Goal: Transaction & Acquisition: Purchase product/service

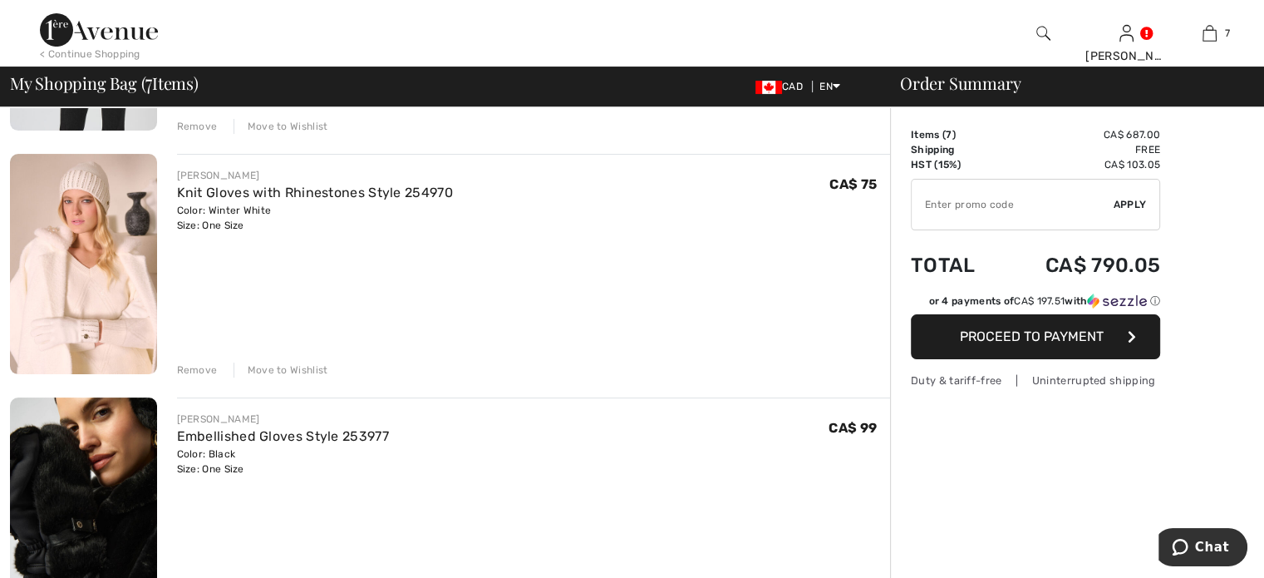
click at [204, 377] on div "Remove" at bounding box center [197, 369] width 41 height 15
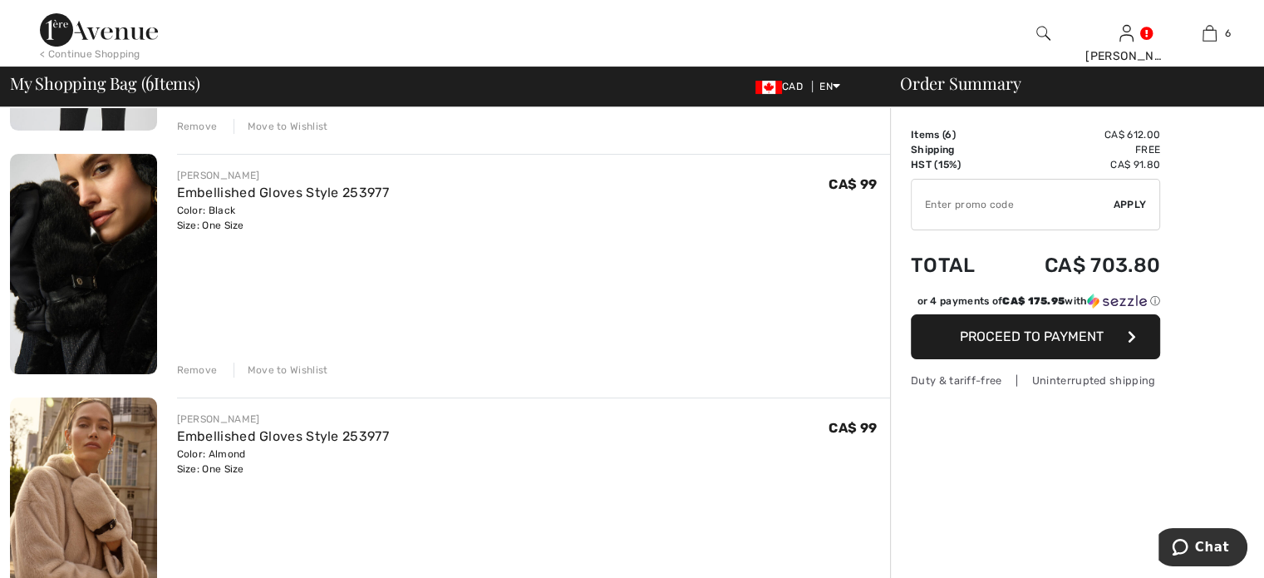
click at [204, 377] on div "Remove" at bounding box center [197, 369] width 41 height 15
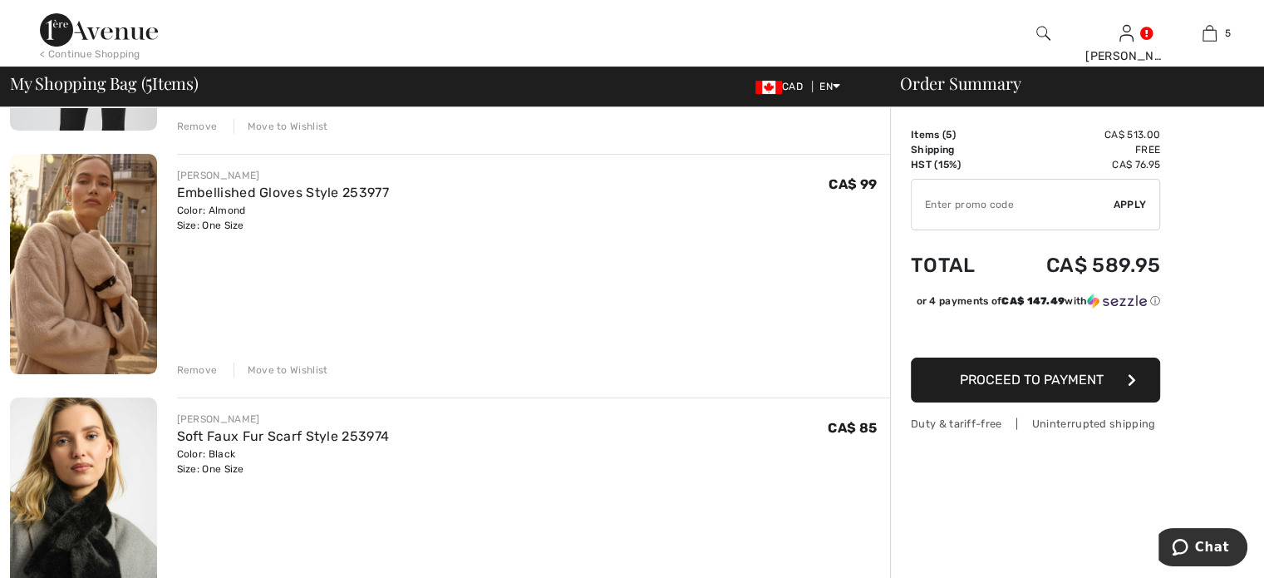
click at [205, 377] on div "Remove" at bounding box center [197, 369] width 41 height 15
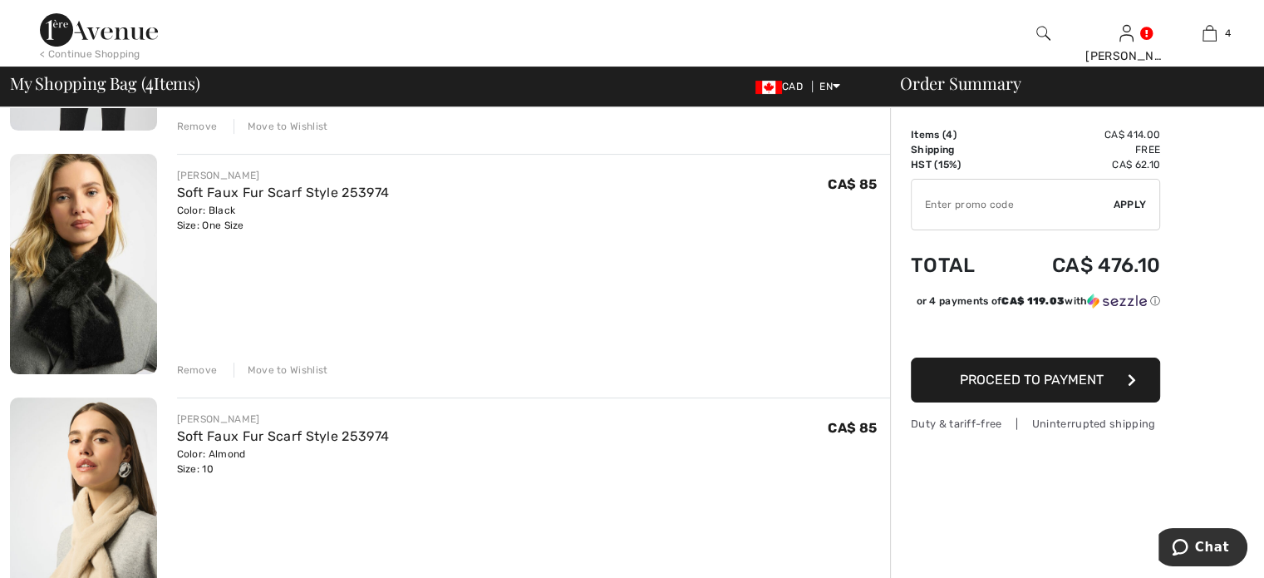
click at [205, 377] on div "Remove" at bounding box center [197, 369] width 41 height 15
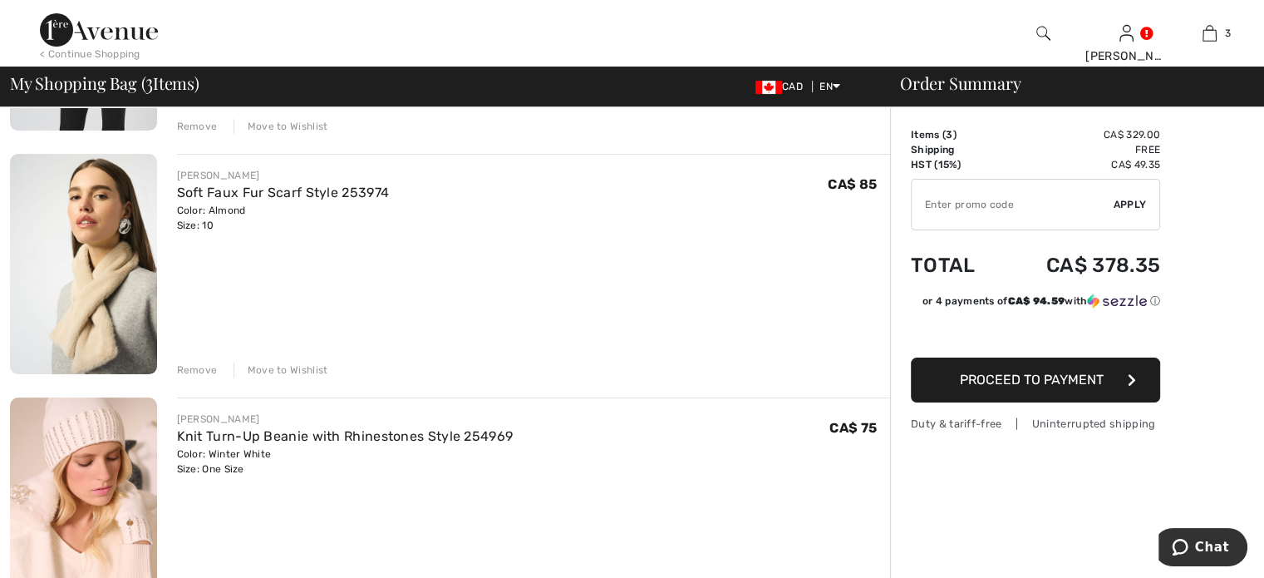
click at [205, 377] on div "Remove" at bounding box center [197, 369] width 41 height 15
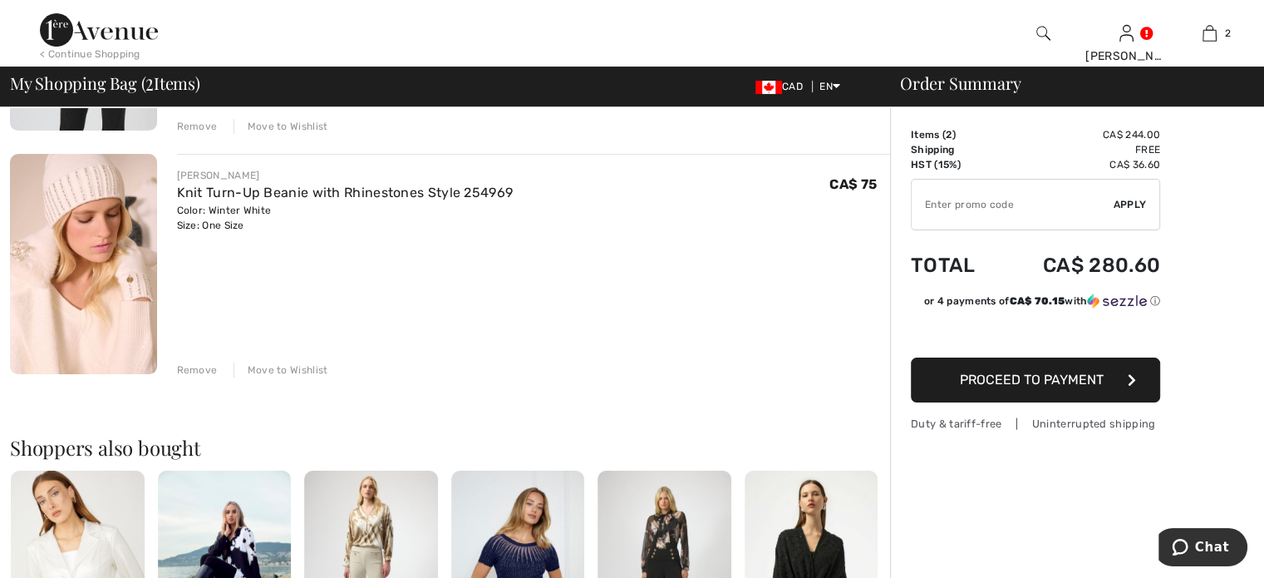
click at [205, 377] on div "Remove" at bounding box center [197, 369] width 41 height 15
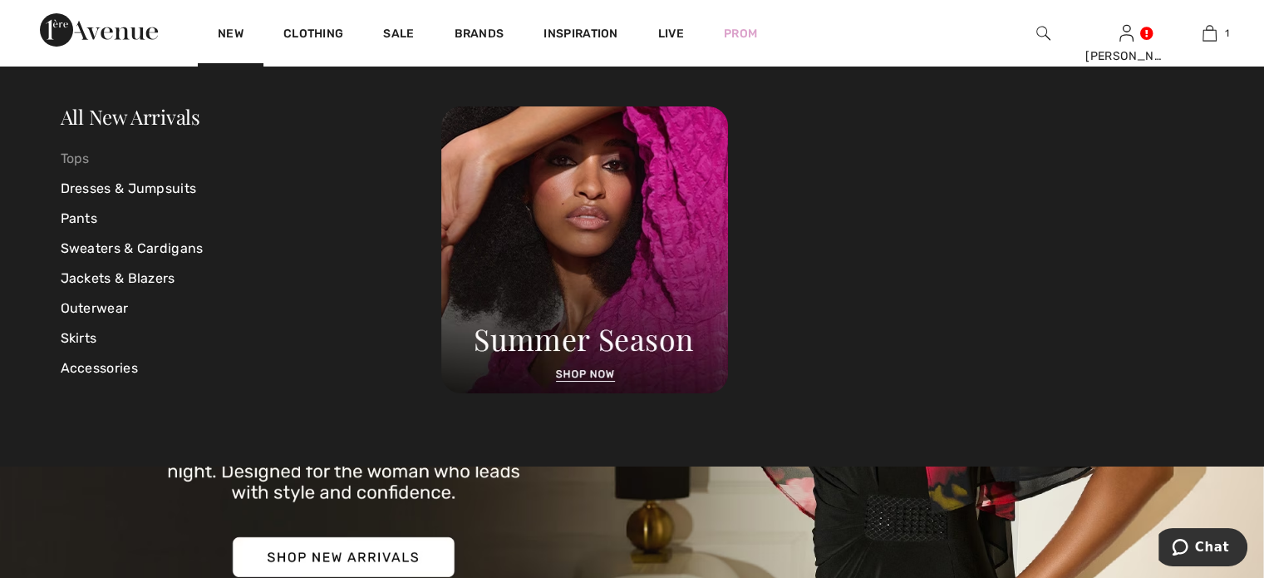
click at [83, 155] on link "Tops" at bounding box center [251, 159] width 381 height 30
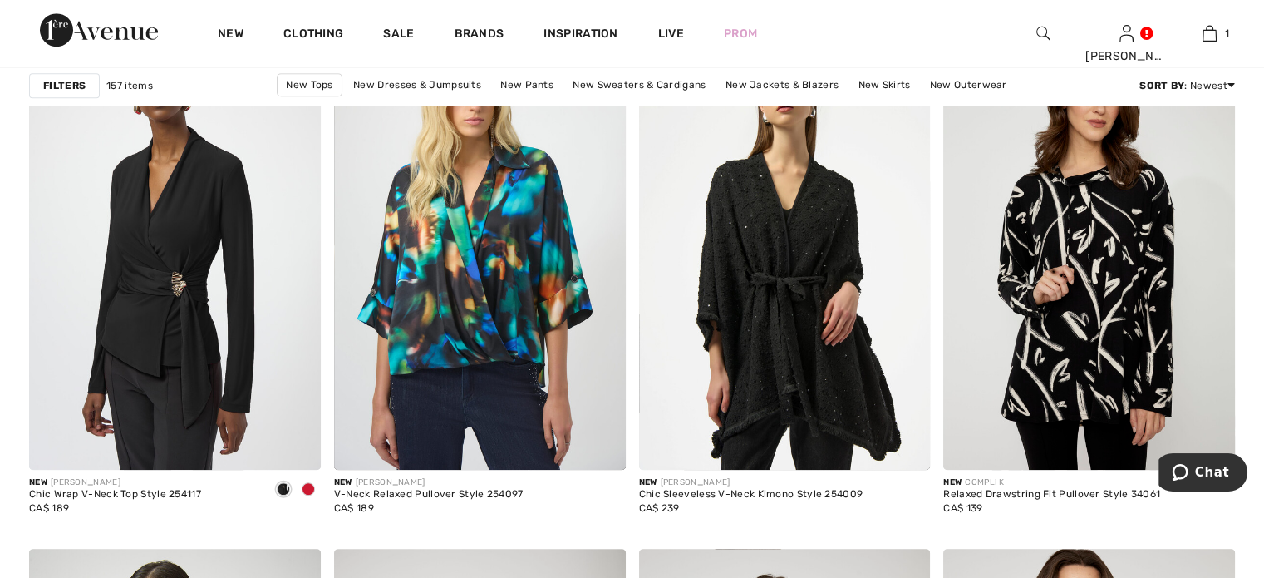
scroll to position [1246, 0]
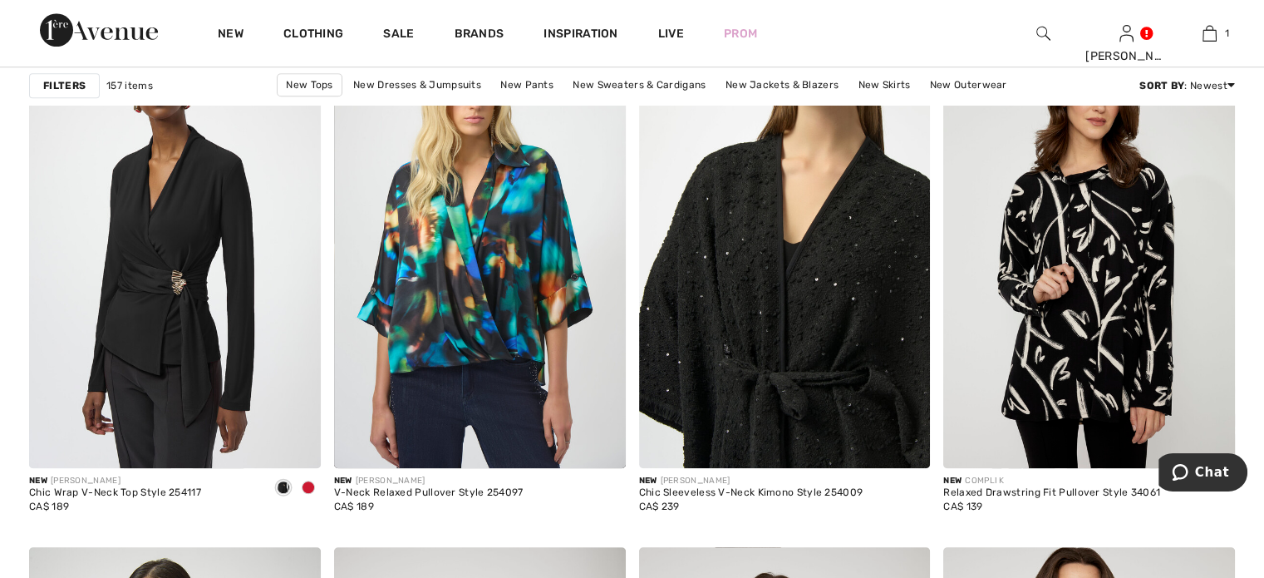
click at [798, 298] on img at bounding box center [785, 249] width 292 height 437
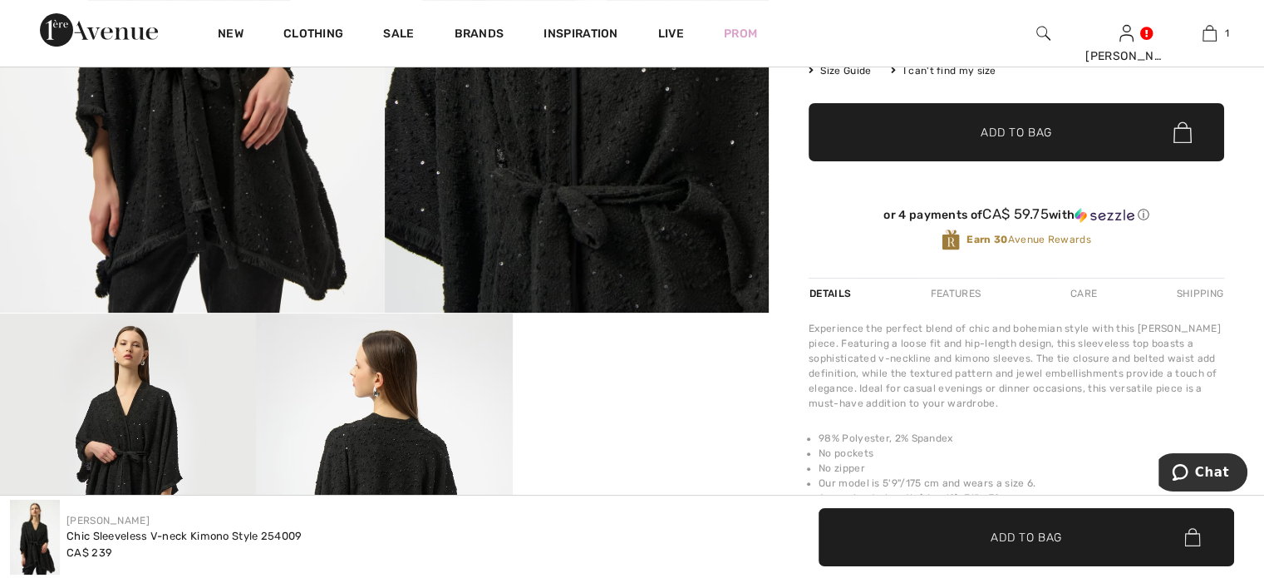
scroll to position [83, 0]
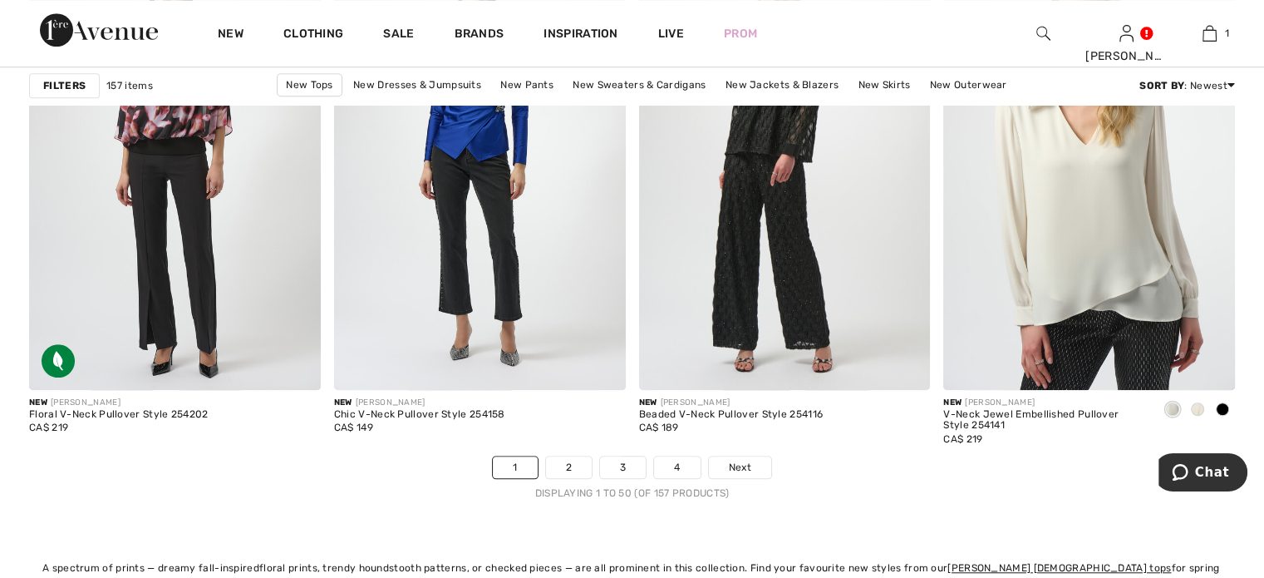
scroll to position [7728, 0]
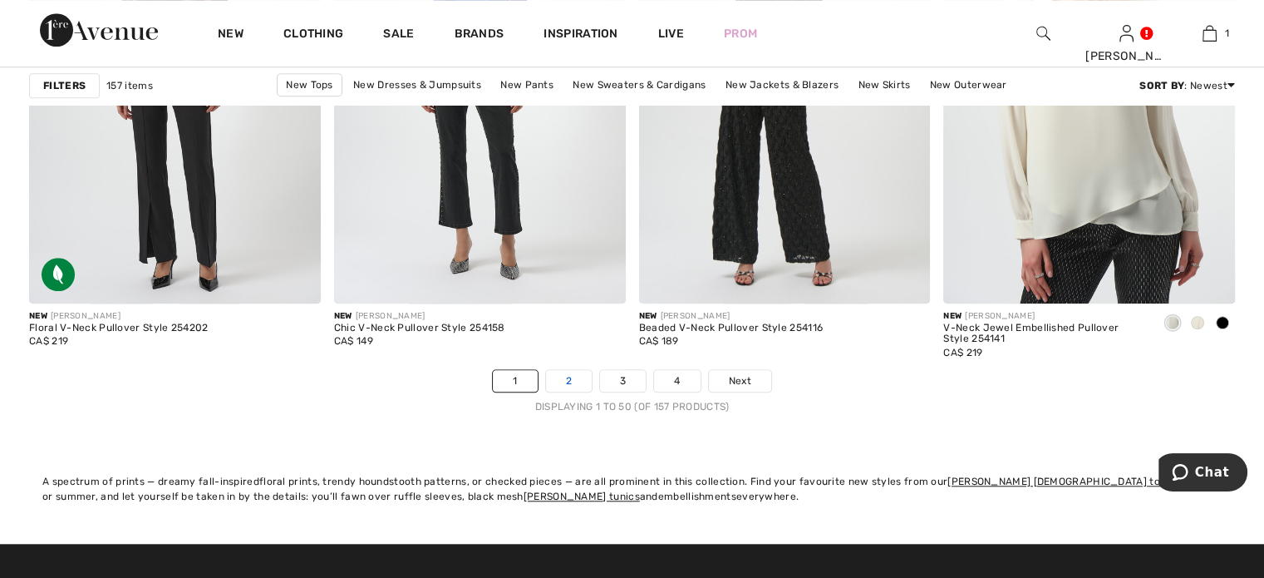
click at [546, 391] on link "2" at bounding box center [569, 381] width 46 height 22
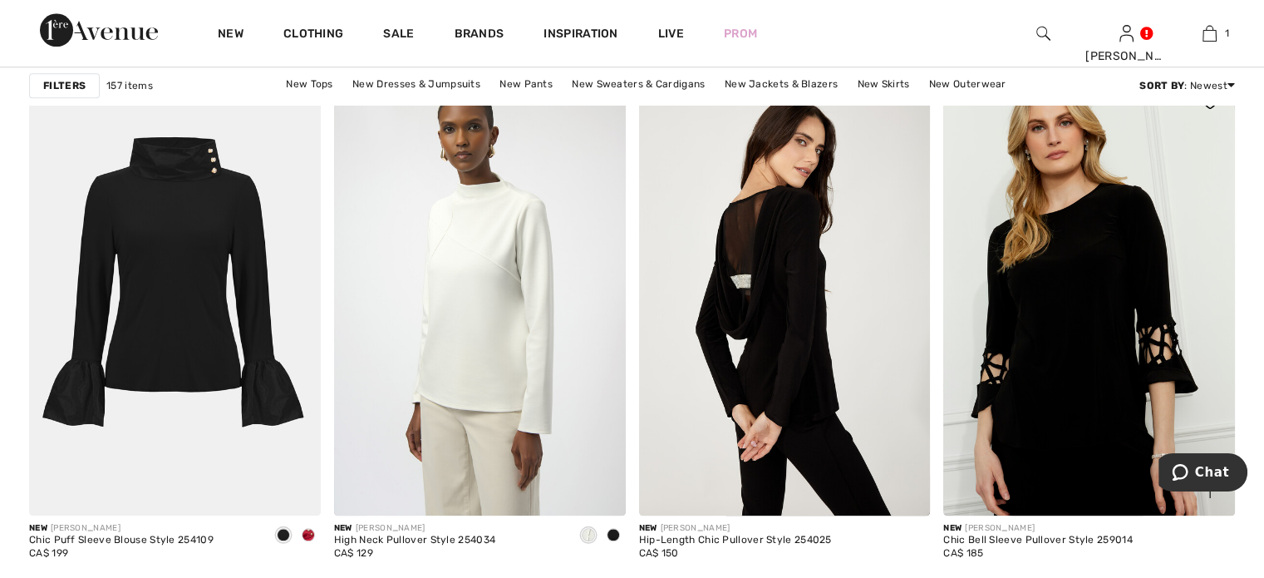
scroll to position [1745, 0]
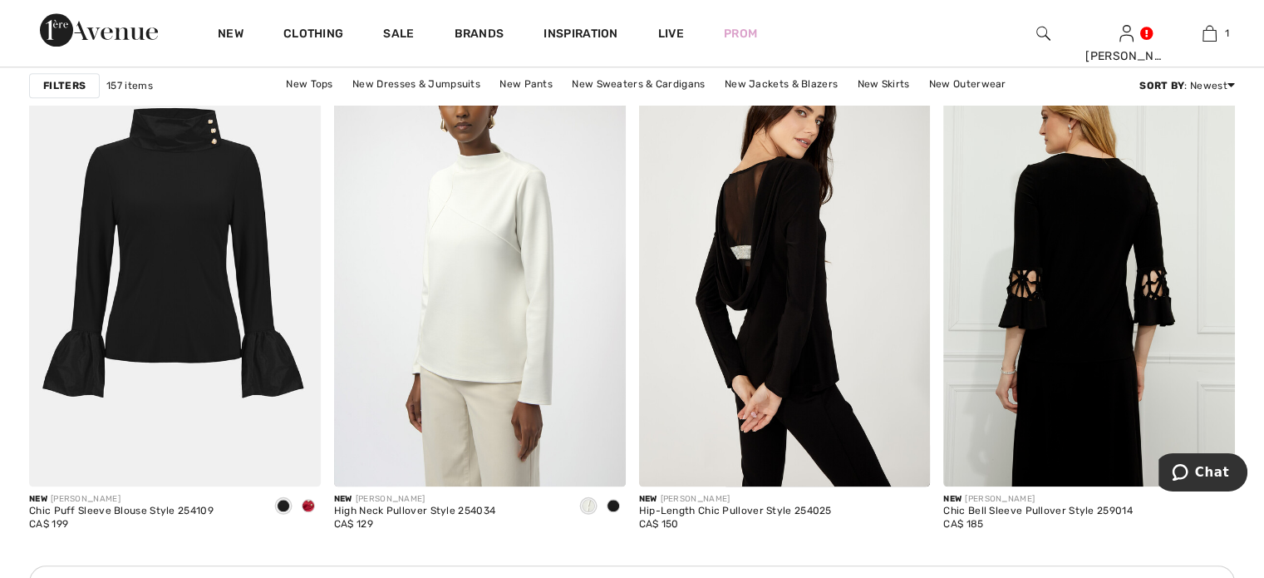
click at [1140, 331] on img at bounding box center [1089, 266] width 292 height 437
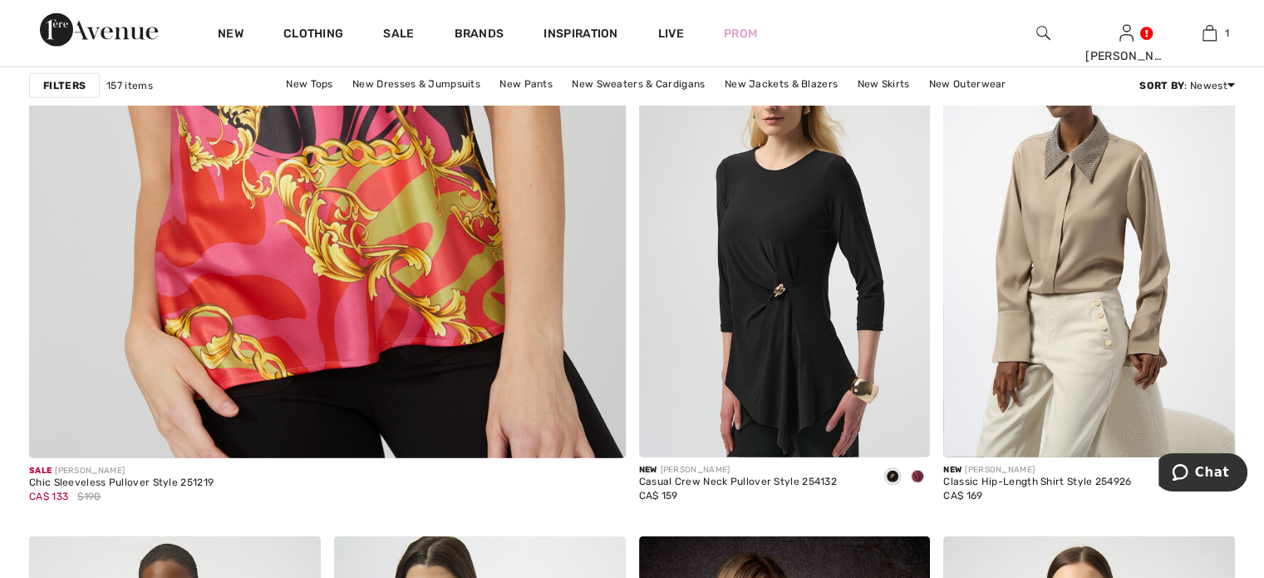
scroll to position [4819, 0]
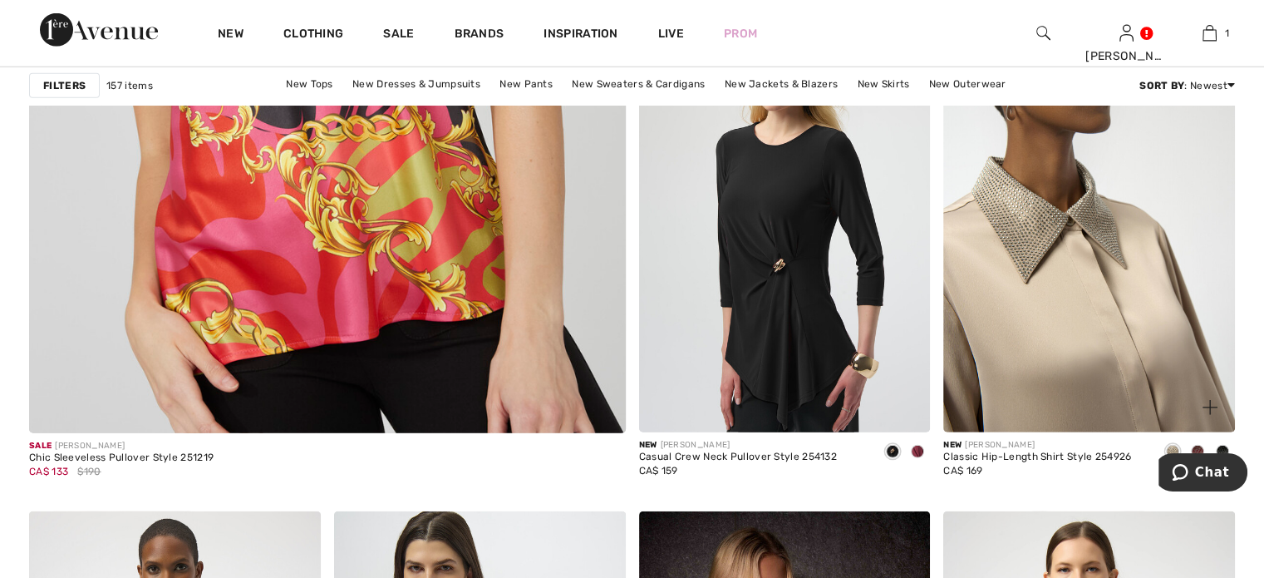
click at [1031, 338] on img at bounding box center [1089, 213] width 292 height 437
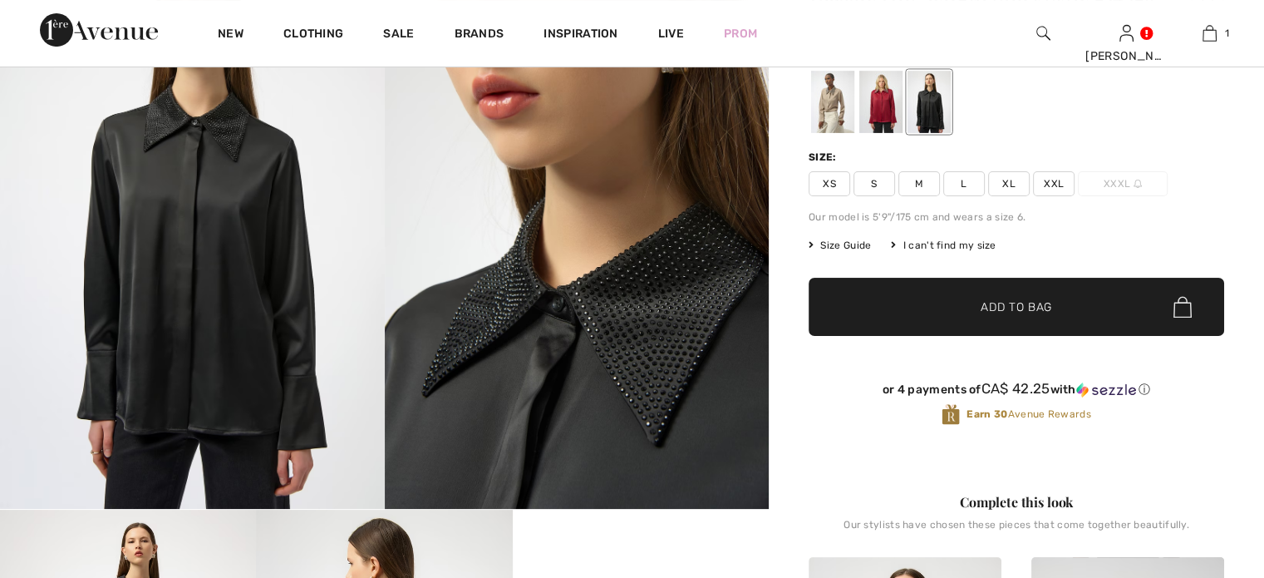
click at [902, 133] on div at bounding box center [880, 102] width 43 height 62
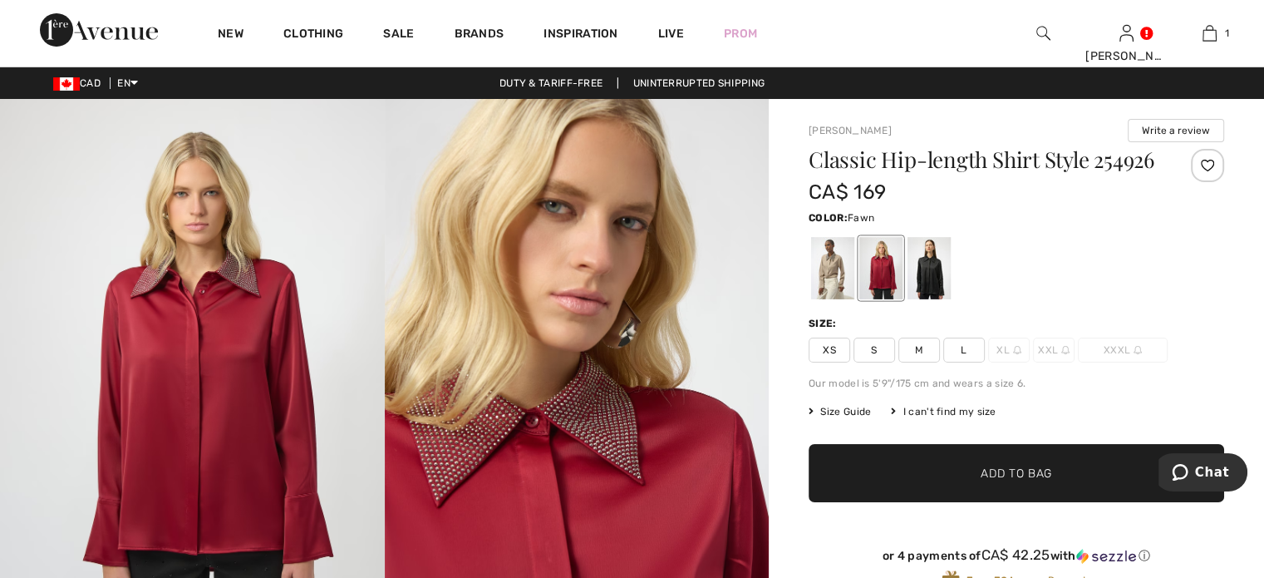
click at [854, 299] on div at bounding box center [832, 268] width 43 height 62
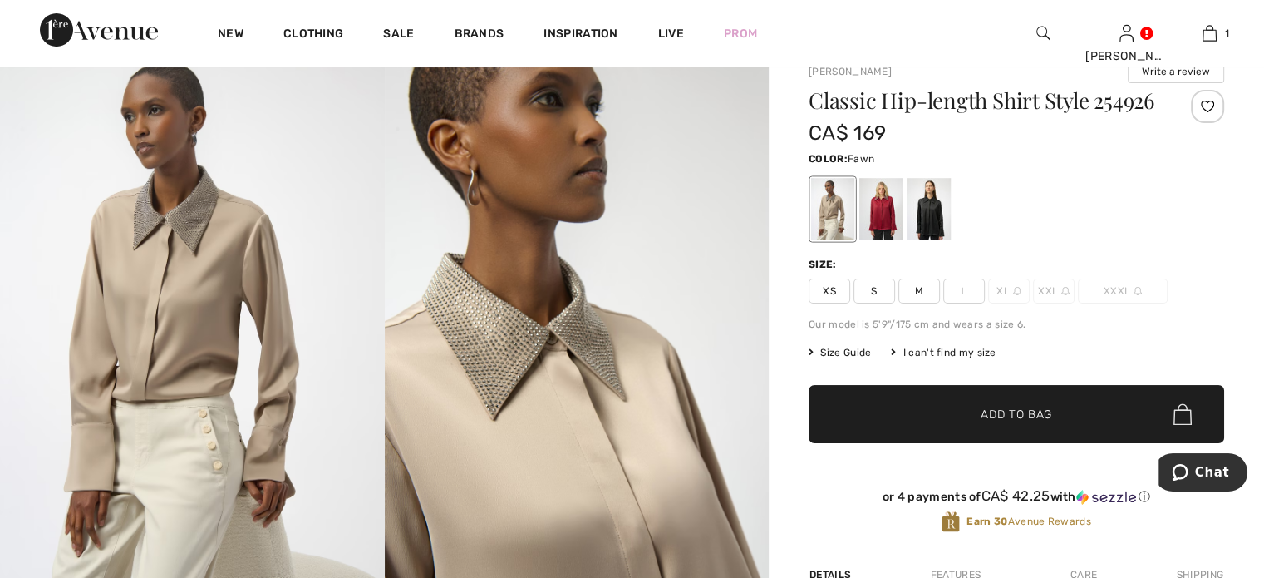
scroll to position [83, 0]
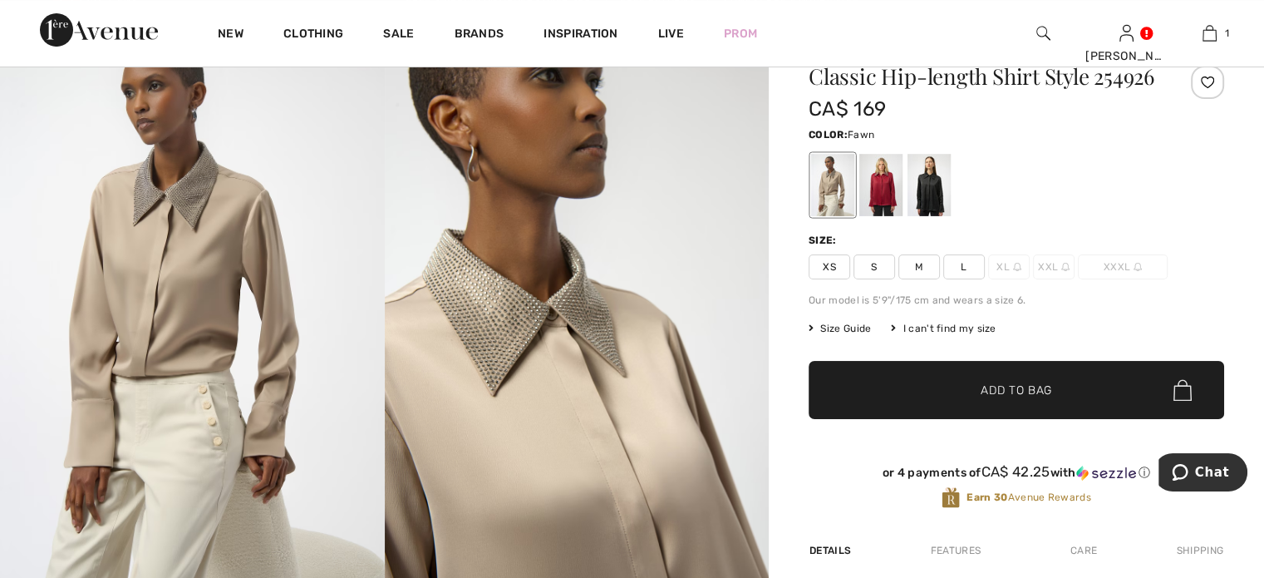
click at [940, 279] on span "M" at bounding box center [919, 266] width 42 height 25
click at [1020, 419] on span "✔ Added to Bag Add to Bag" at bounding box center [1016, 390] width 415 height 58
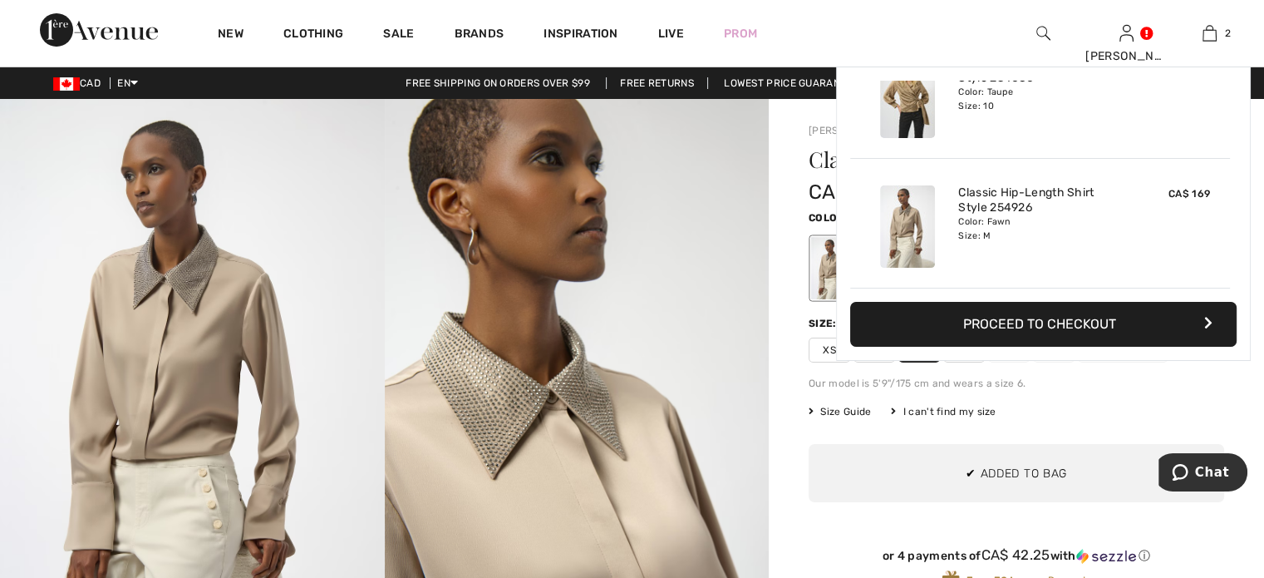
scroll to position [0, 0]
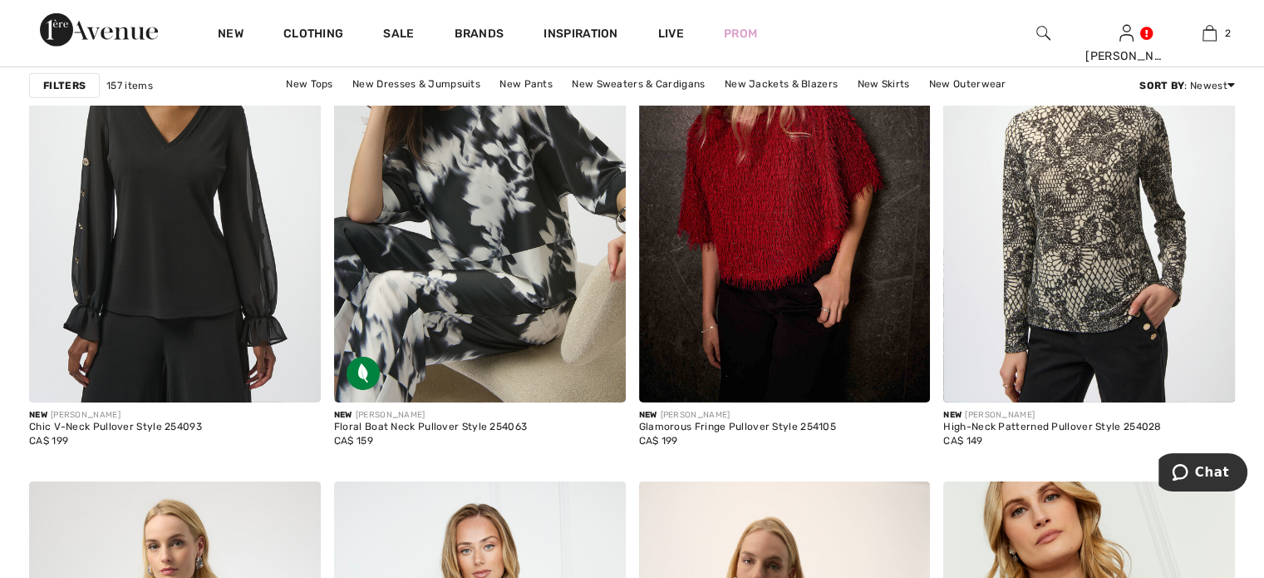
scroll to position [5401, 0]
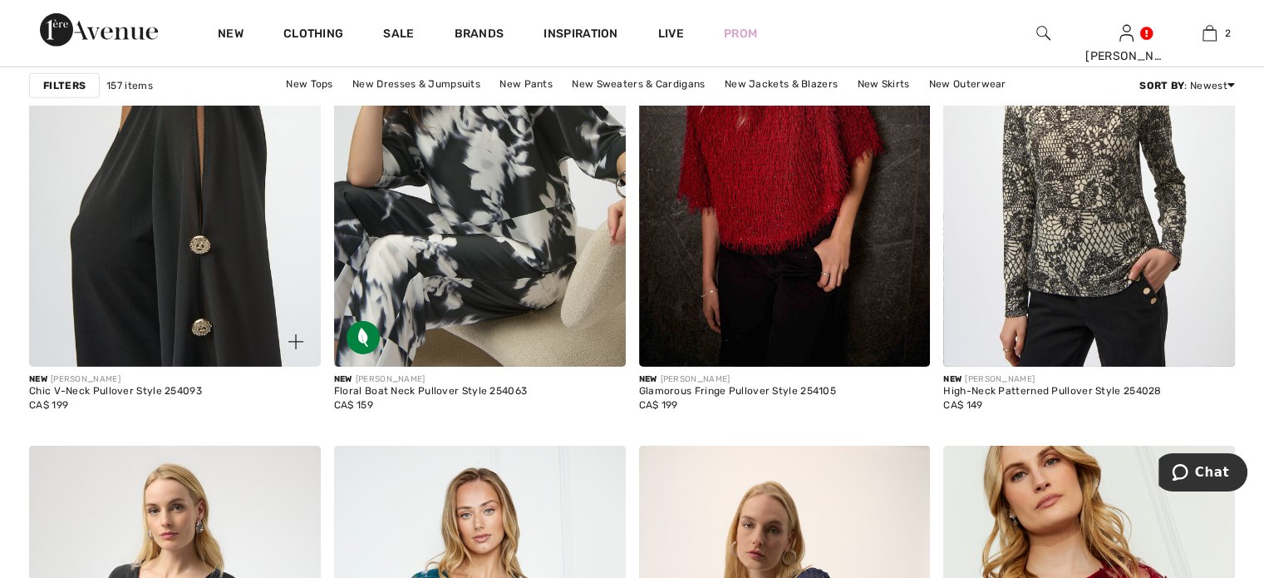
click at [137, 308] on img at bounding box center [175, 147] width 292 height 437
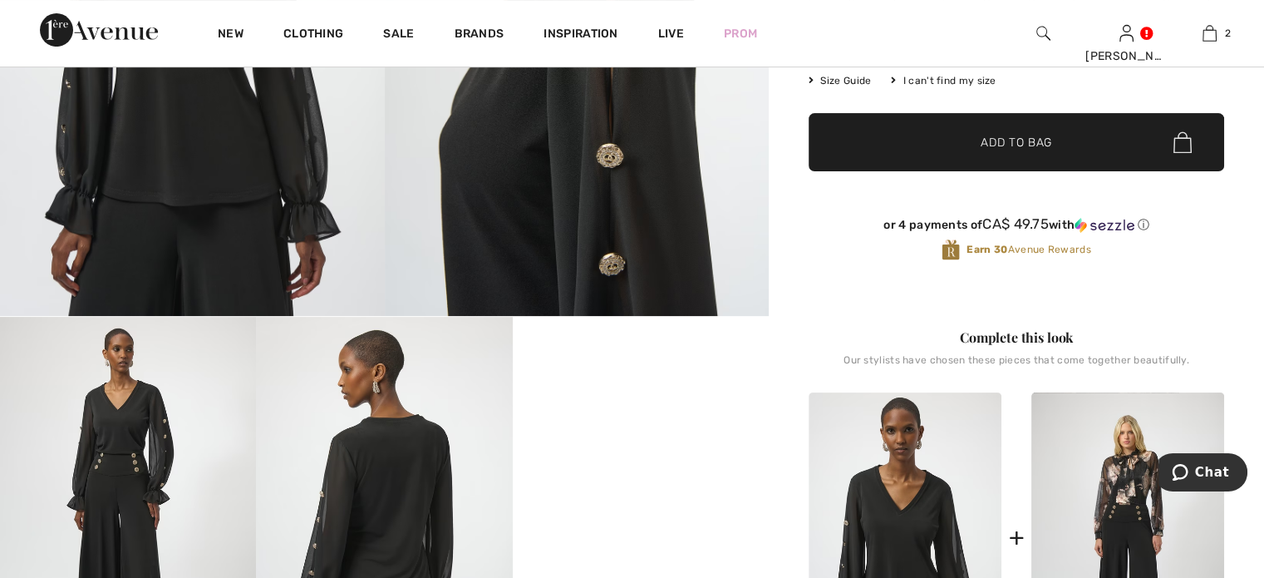
scroll to position [83, 0]
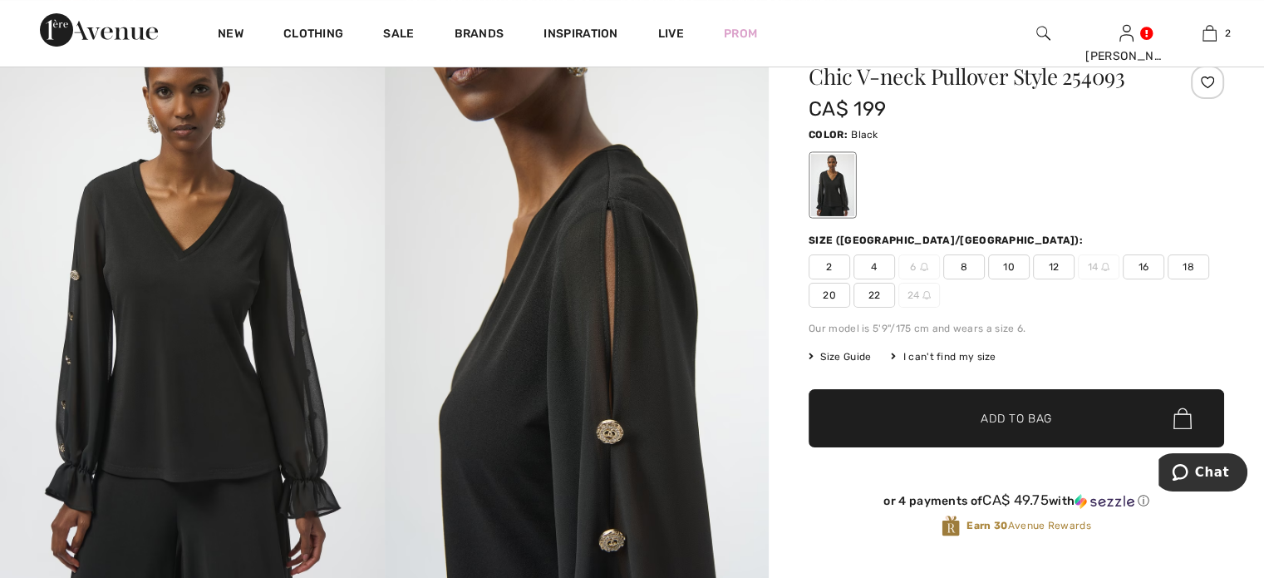
click at [1030, 279] on span "10" at bounding box center [1009, 266] width 42 height 25
click at [996, 427] on span "Add to Bag" at bounding box center [1016, 418] width 71 height 17
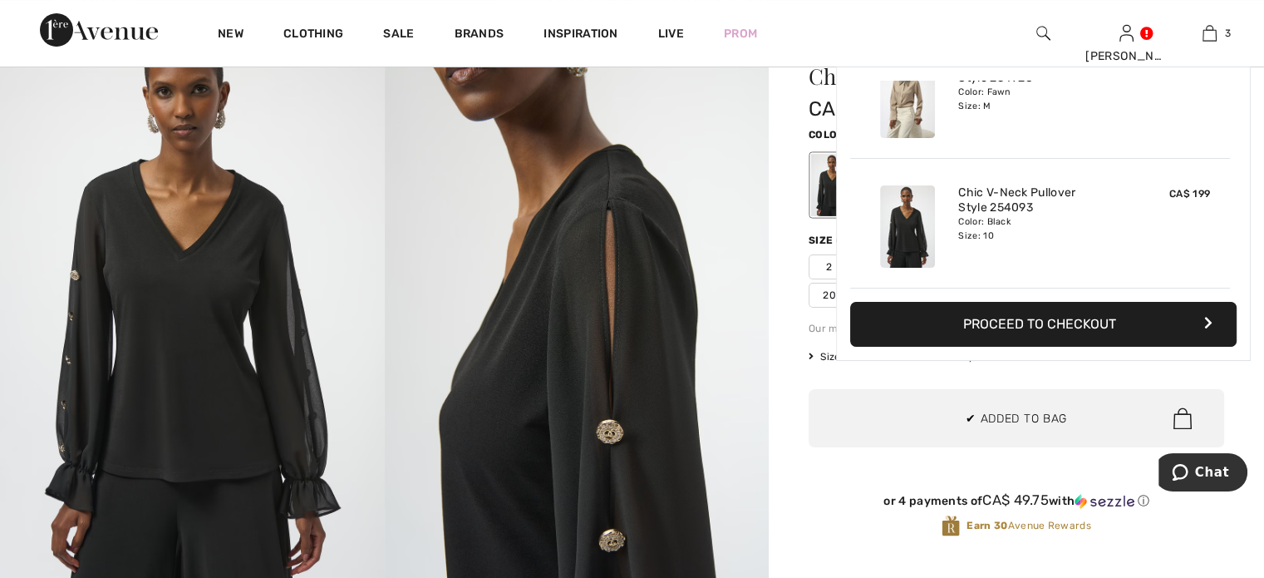
scroll to position [268, 0]
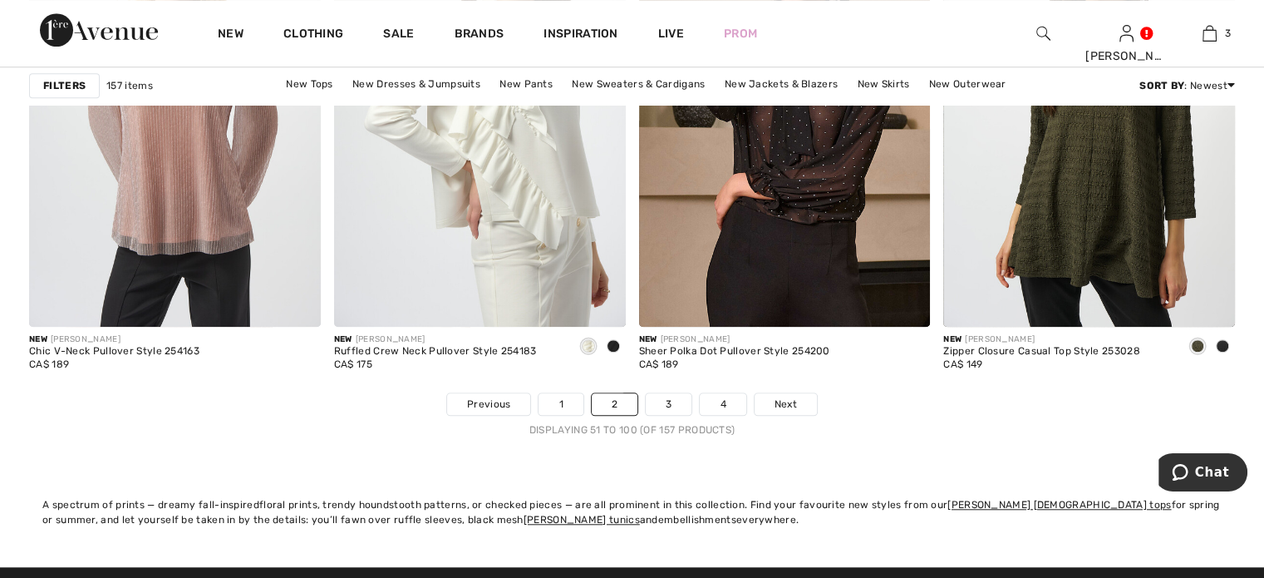
scroll to position [7727, 0]
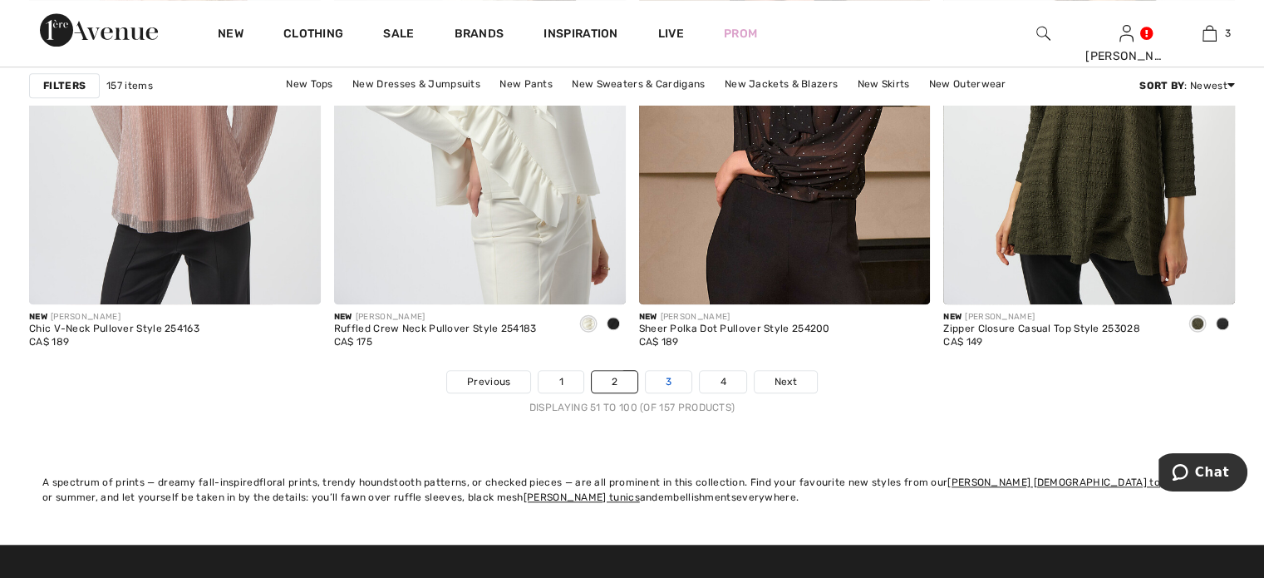
click at [668, 392] on link "3" at bounding box center [669, 382] width 46 height 22
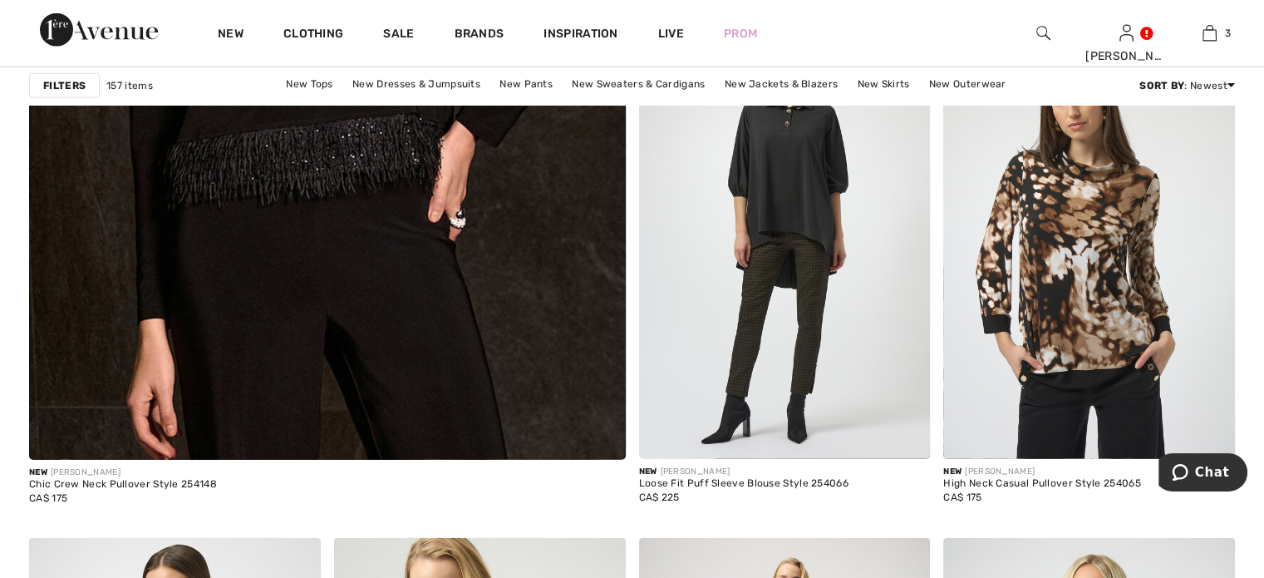
scroll to position [4819, 0]
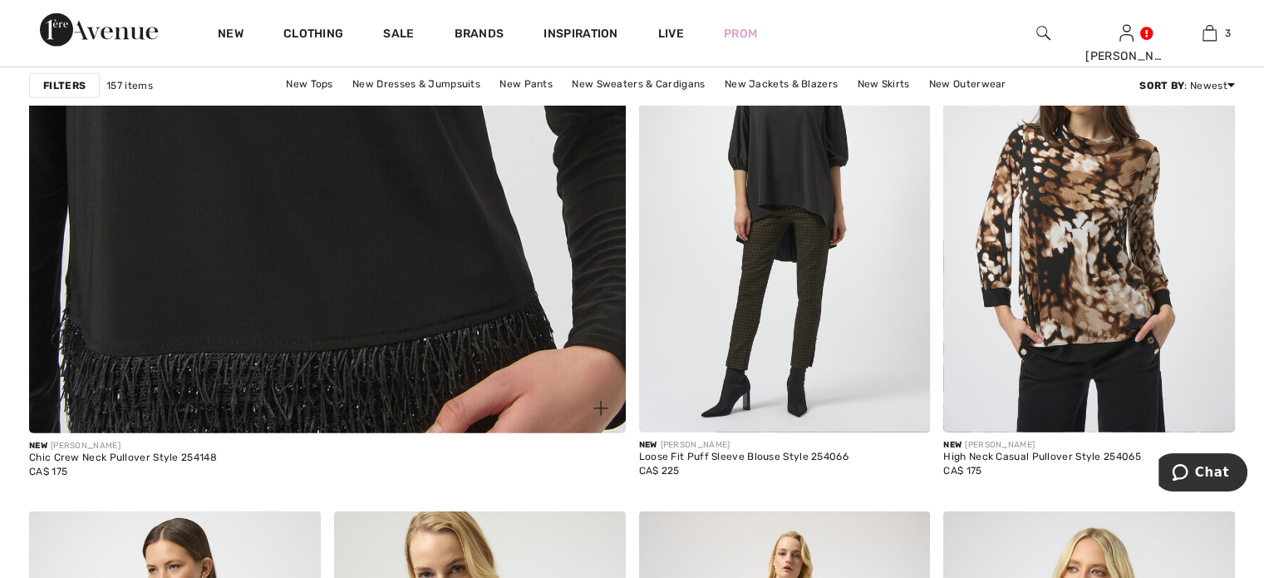
click at [302, 278] on img at bounding box center [326, 16] width 715 height 1074
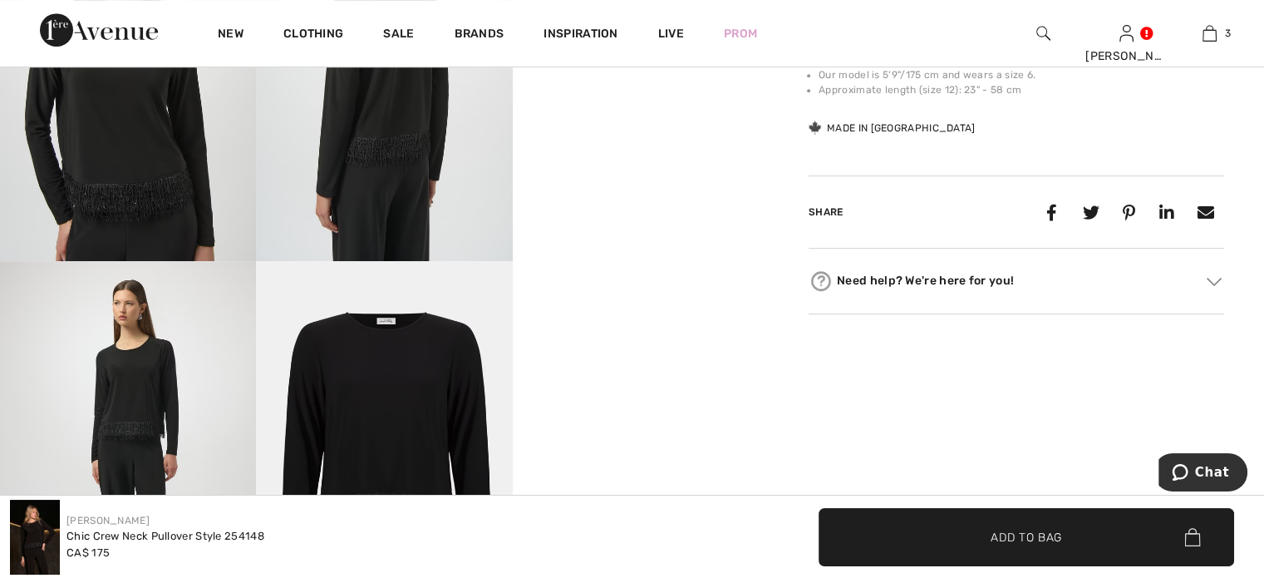
scroll to position [665, 0]
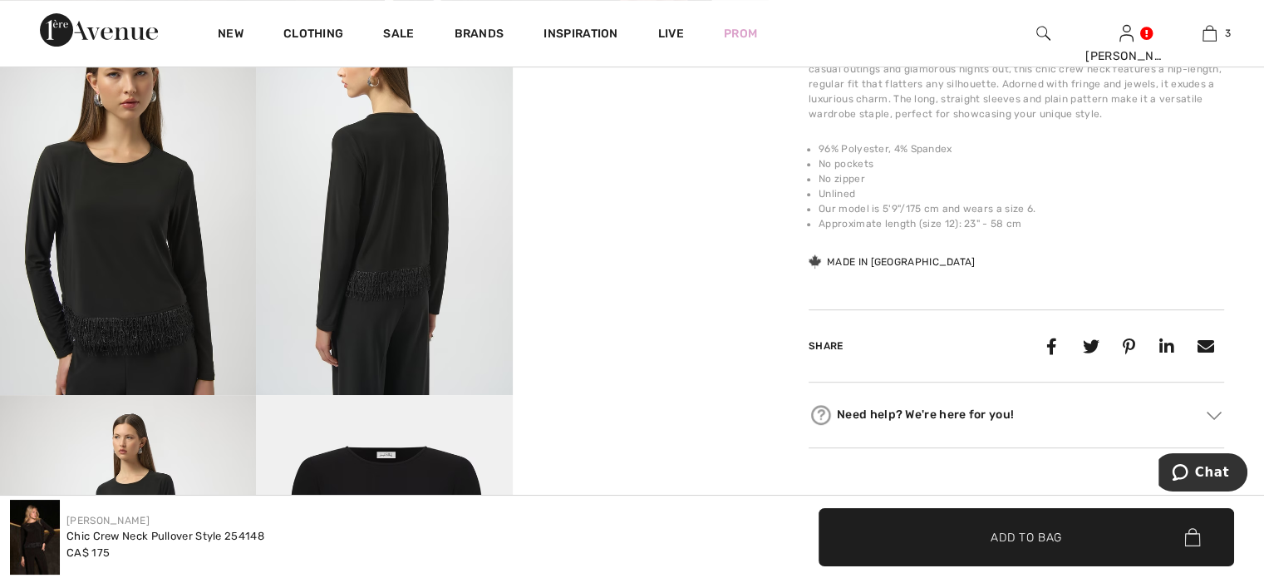
click at [412, 250] on img at bounding box center [384, 203] width 256 height 384
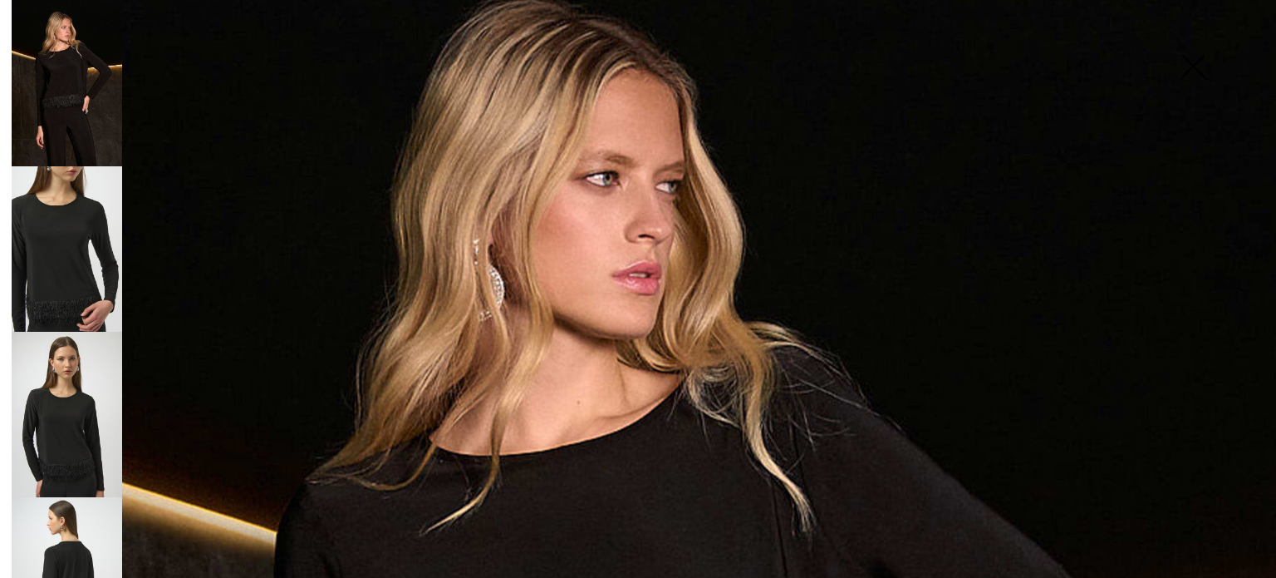
scroll to position [0, 0]
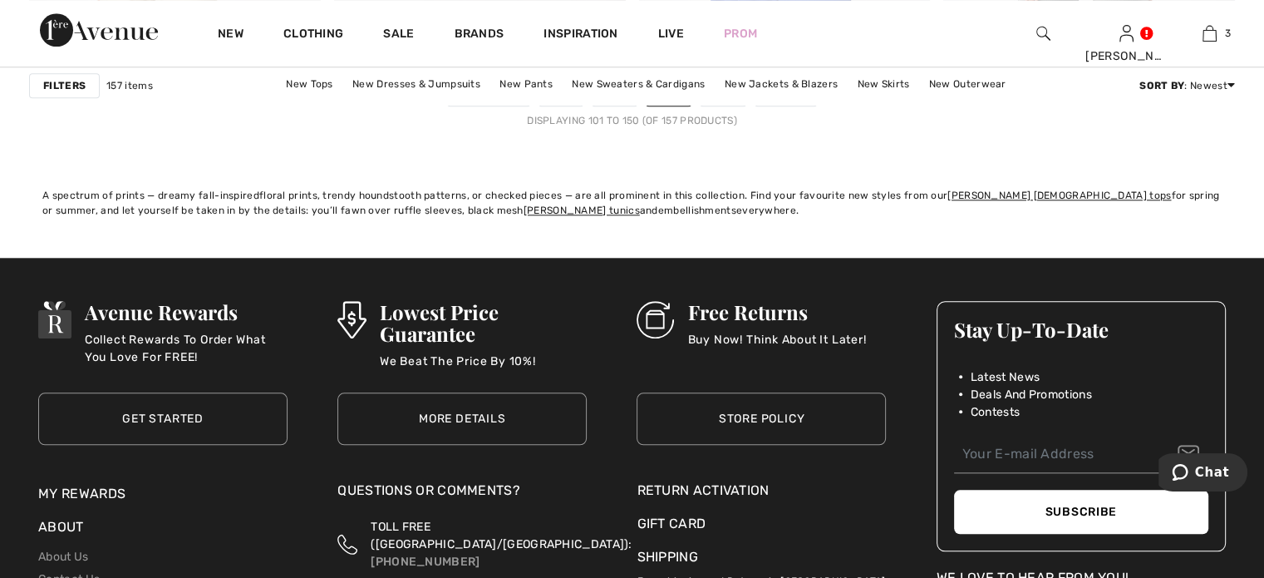
scroll to position [8060, 0]
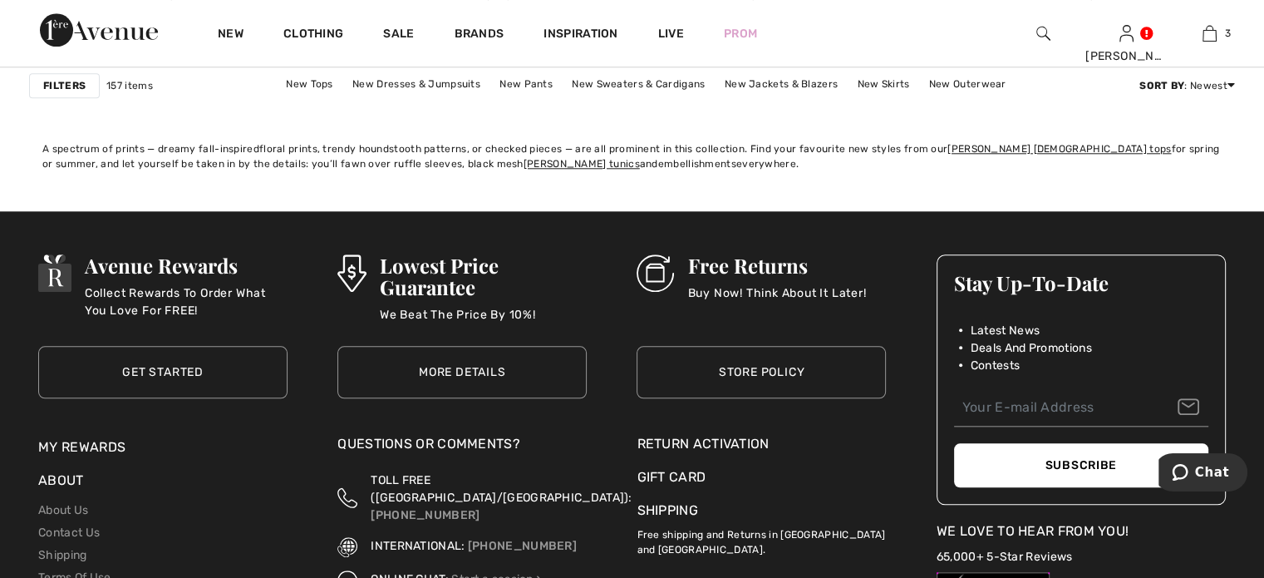
click at [745, 59] on link "4" at bounding box center [723, 48] width 46 height 22
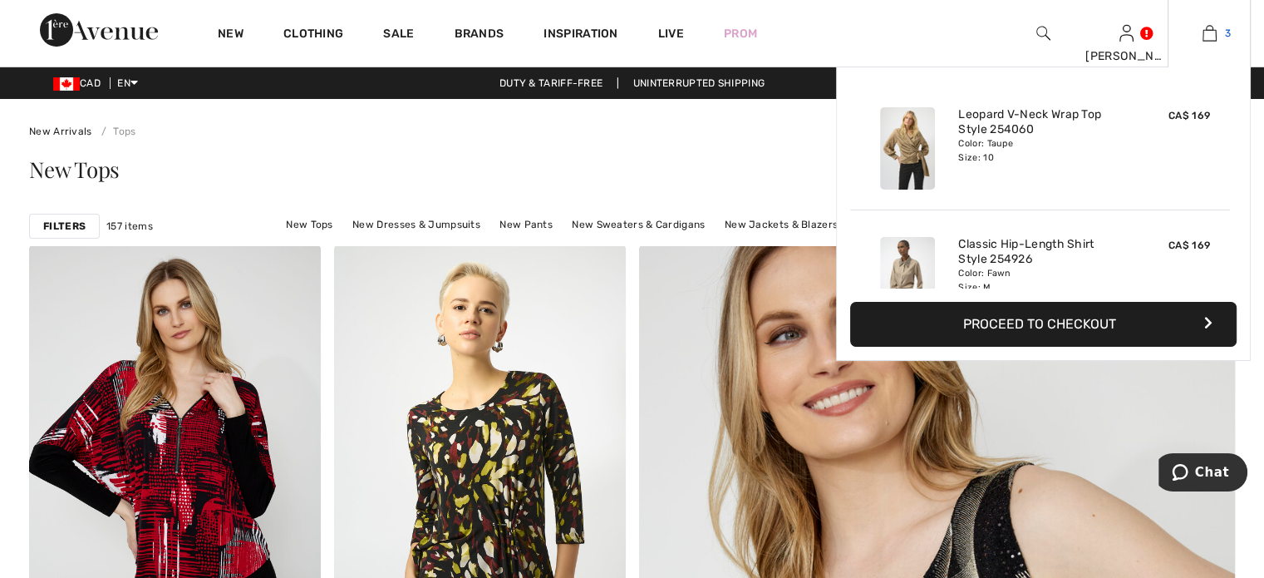
click at [1202, 28] on img at bounding box center [1209, 33] width 14 height 20
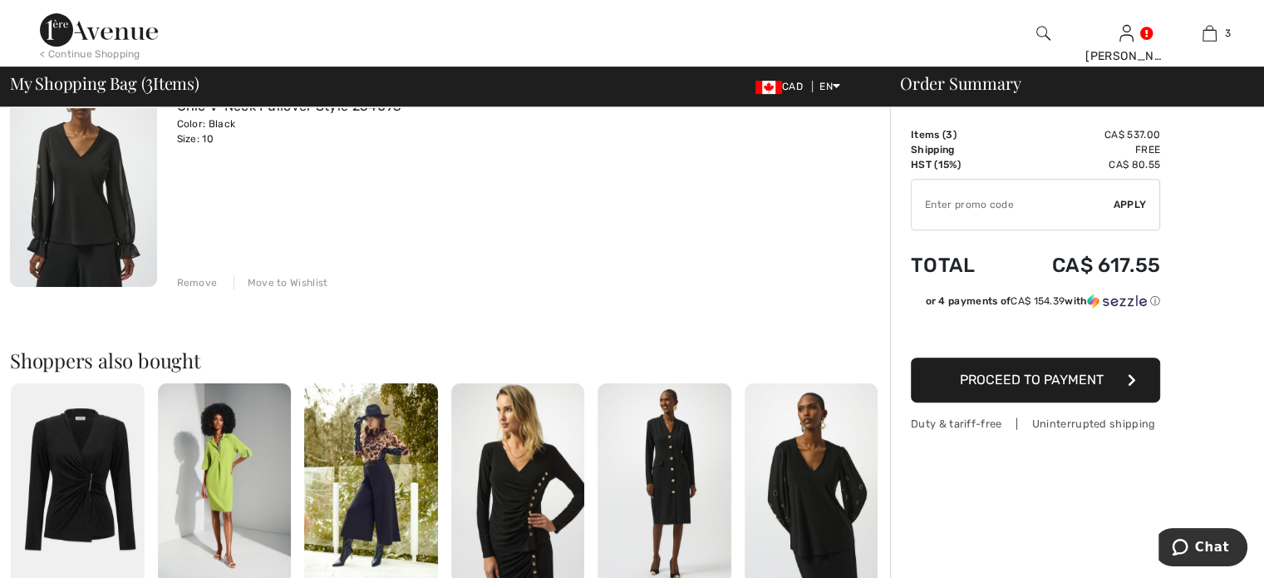
scroll to position [665, 0]
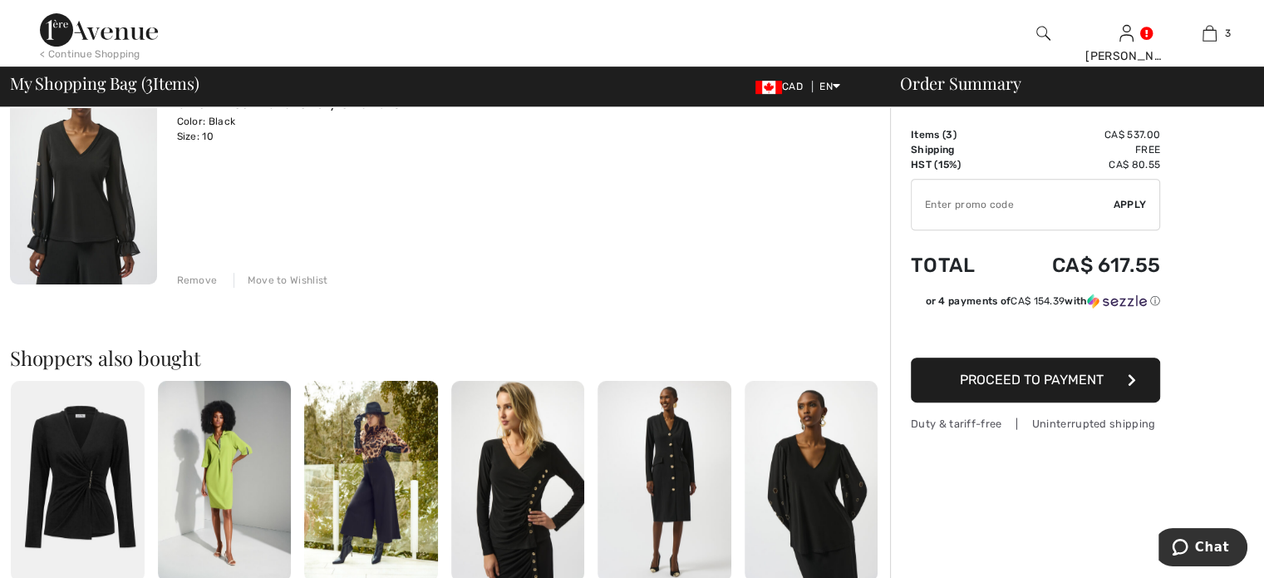
click at [209, 288] on div "Remove" at bounding box center [197, 280] width 41 height 15
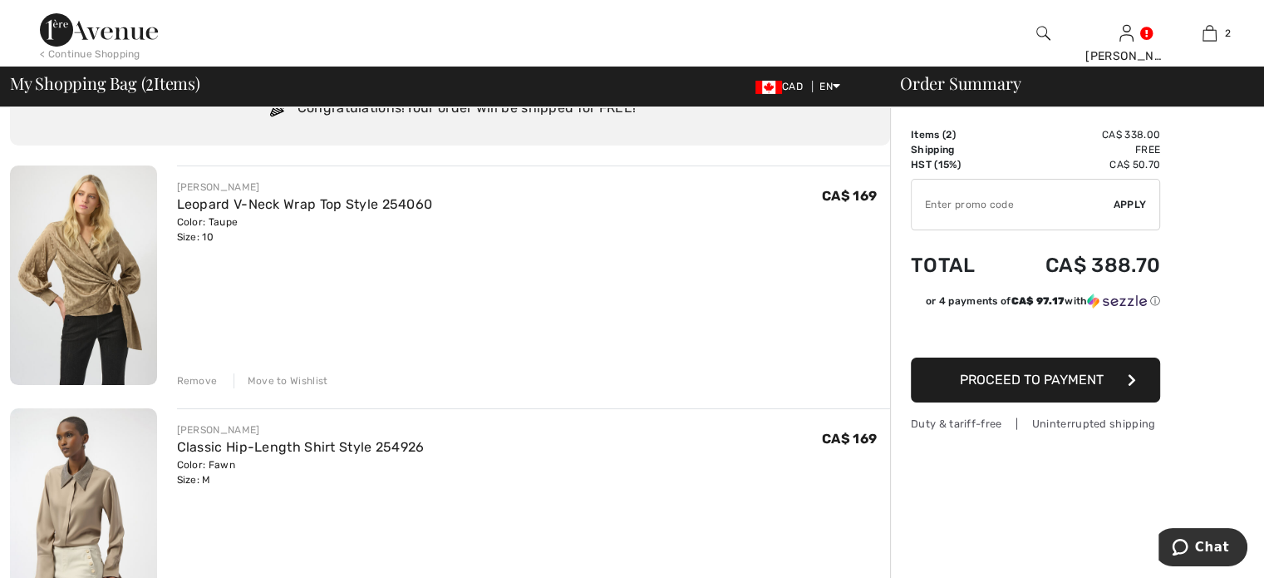
scroll to position [0, 0]
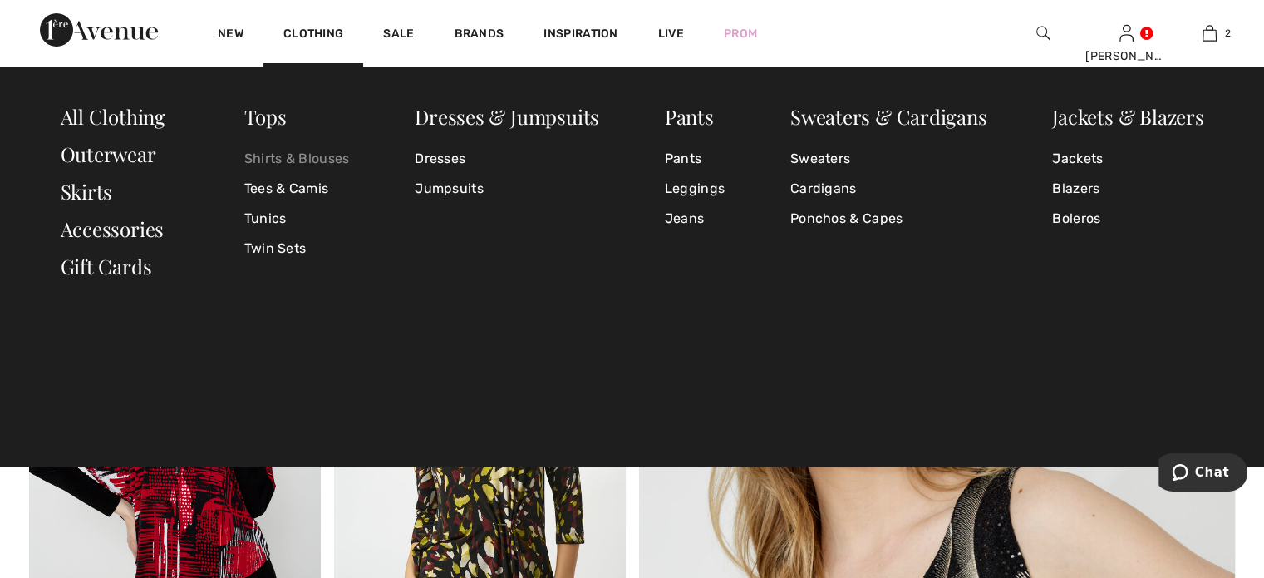
click at [293, 157] on link "Shirts & Blouses" at bounding box center [297, 159] width 106 height 30
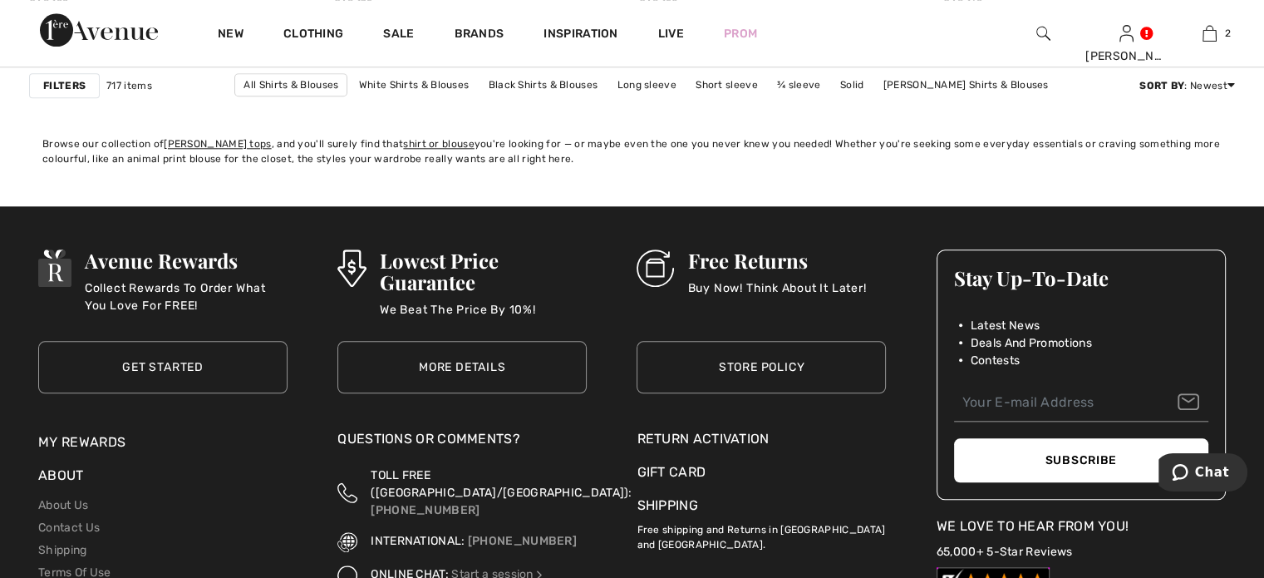
scroll to position [8143, 0]
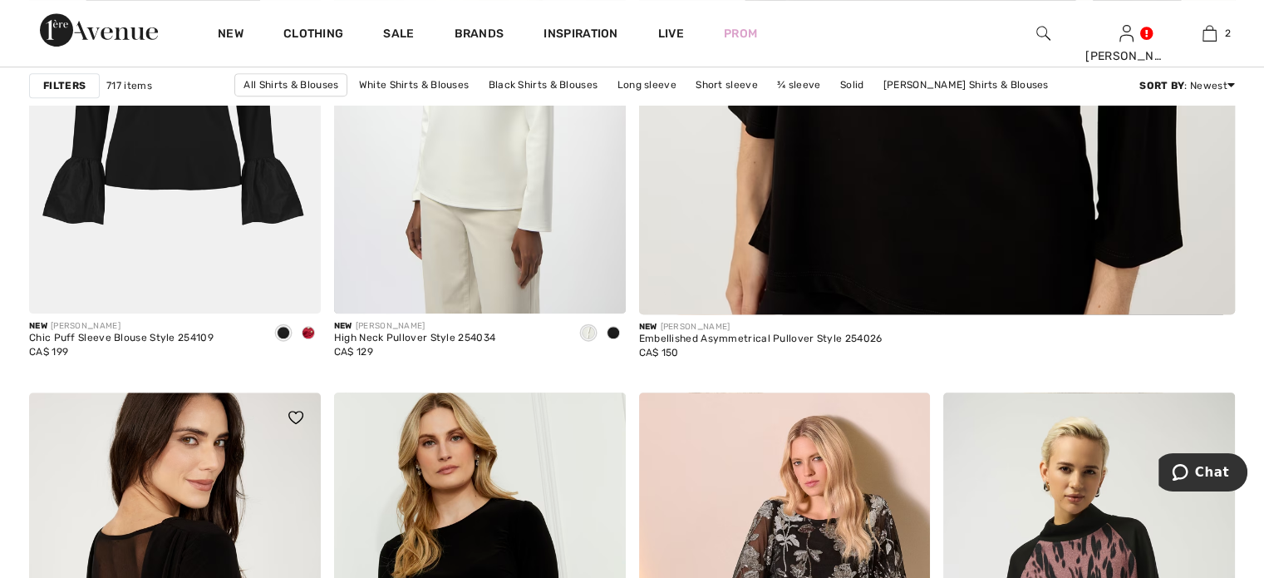
scroll to position [914, 0]
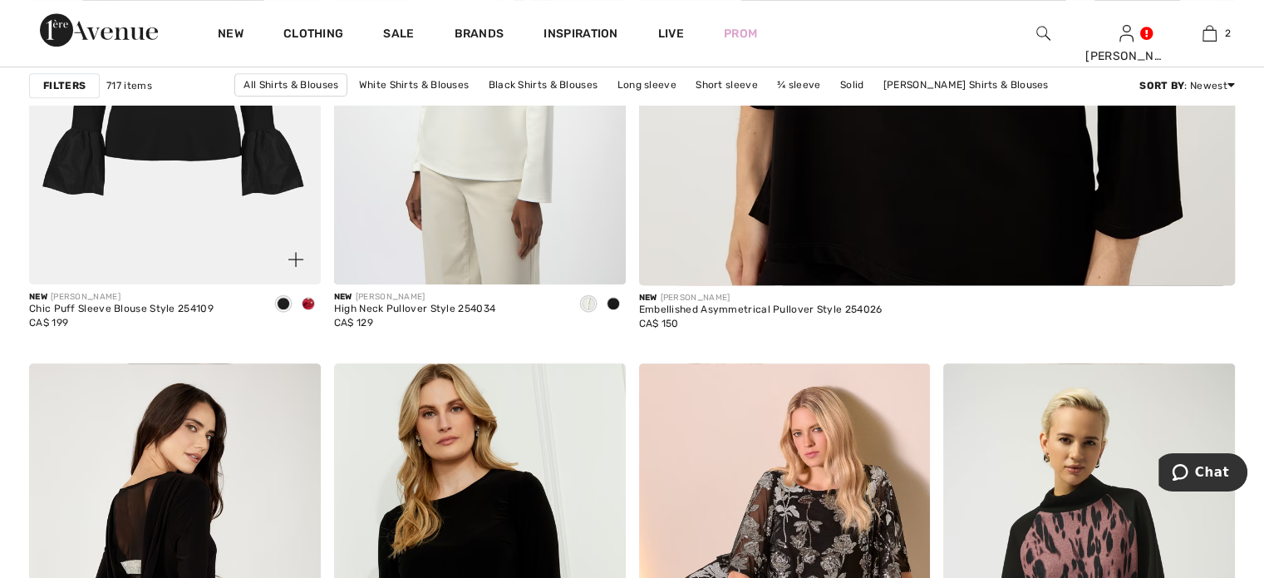
click at [302, 310] on span at bounding box center [308, 303] width 13 height 13
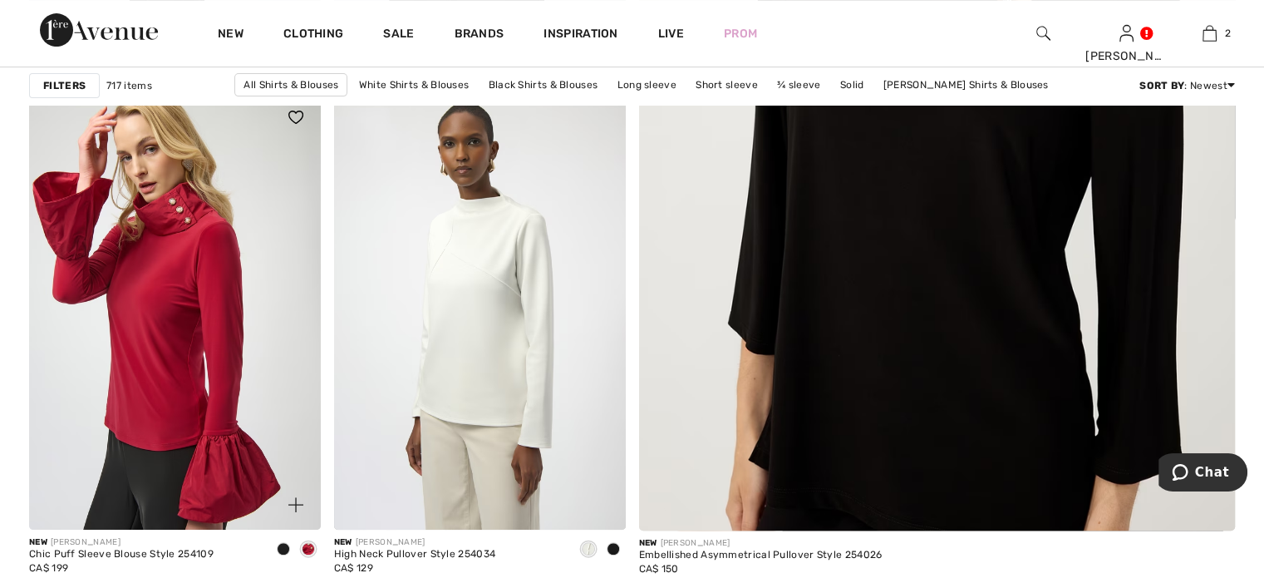
scroll to position [665, 0]
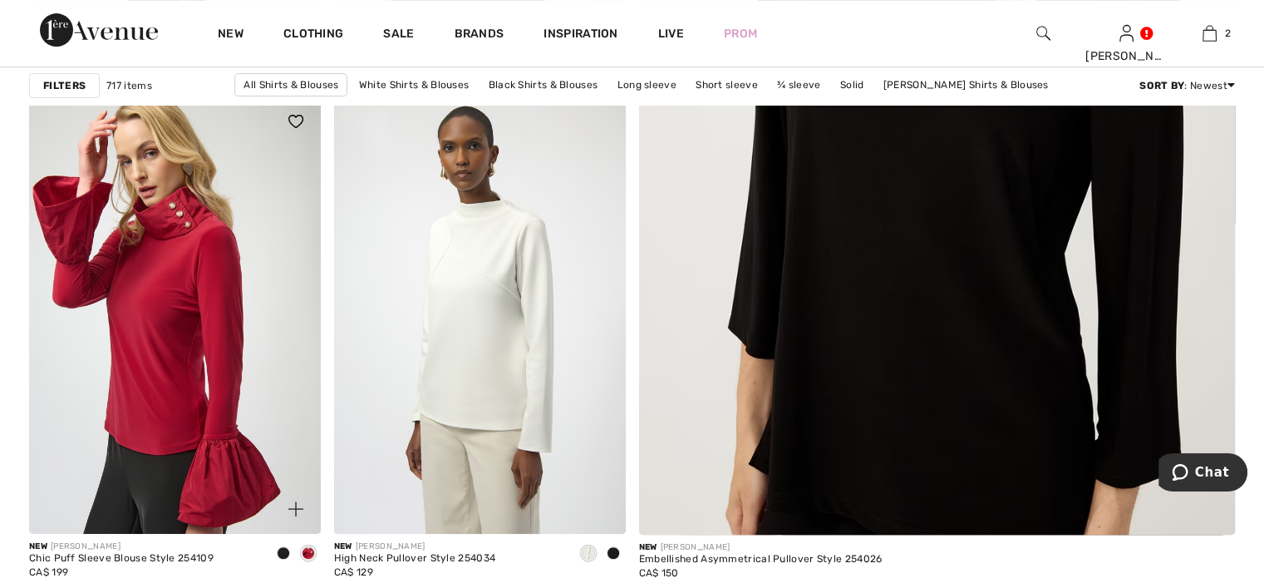
click at [213, 338] on img at bounding box center [175, 314] width 292 height 437
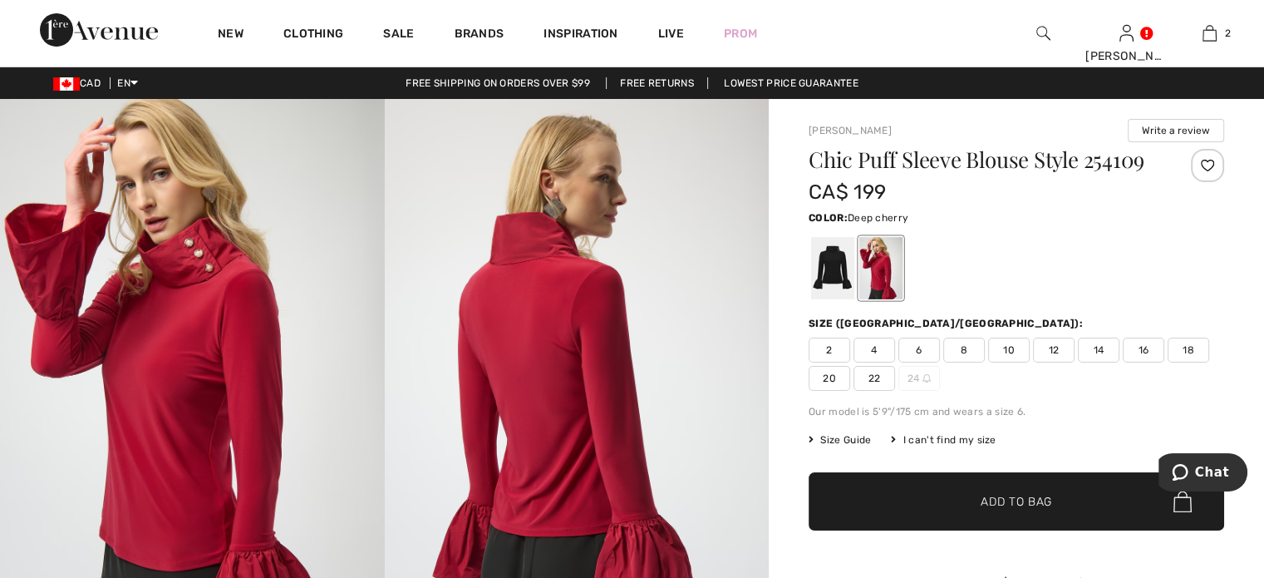
click at [186, 343] on img at bounding box center [192, 387] width 385 height 576
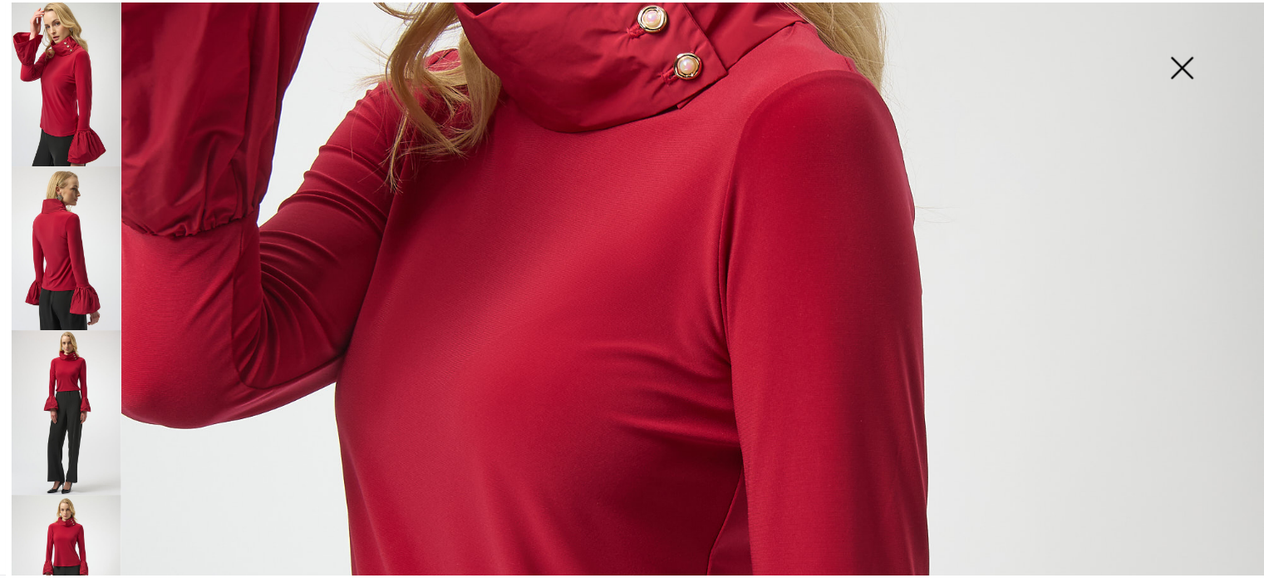
scroll to position [166, 0]
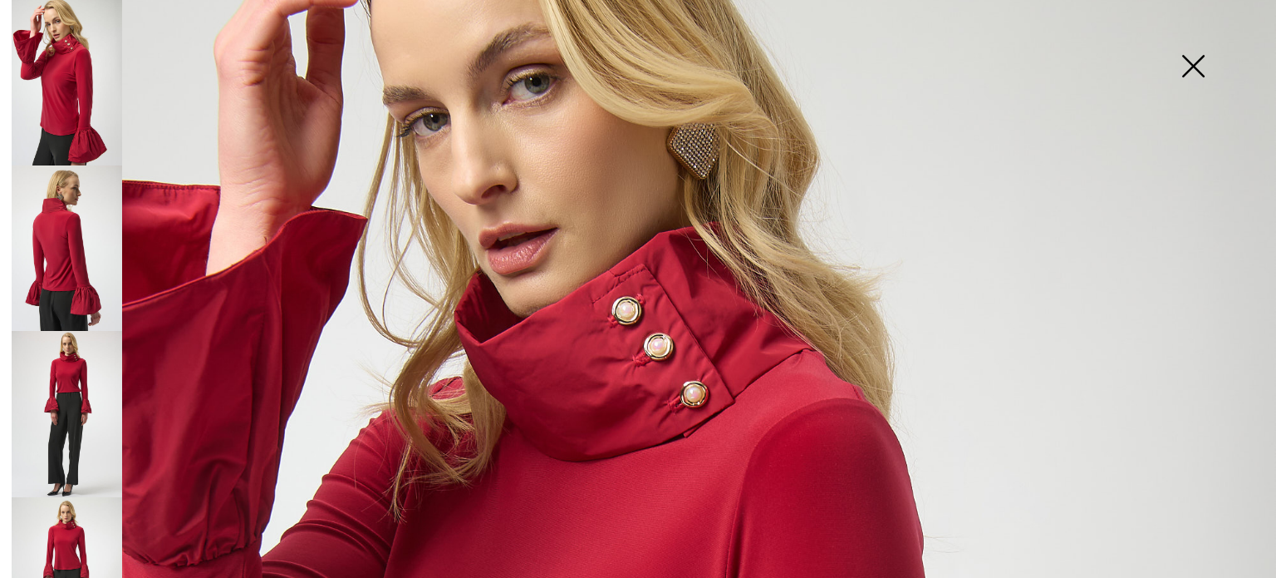
click at [1190, 63] on img at bounding box center [1193, 68] width 83 height 86
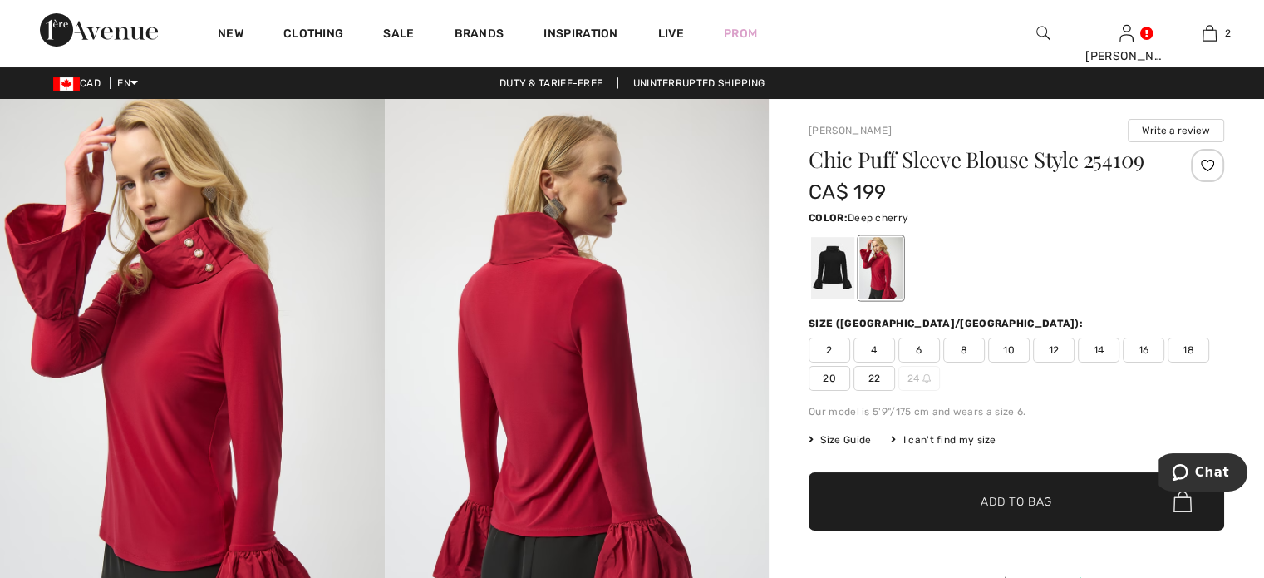
click at [1023, 362] on span "10" at bounding box center [1009, 349] width 42 height 25
click at [998, 530] on span "✔ Added to Bag Add to Bag" at bounding box center [1016, 501] width 415 height 58
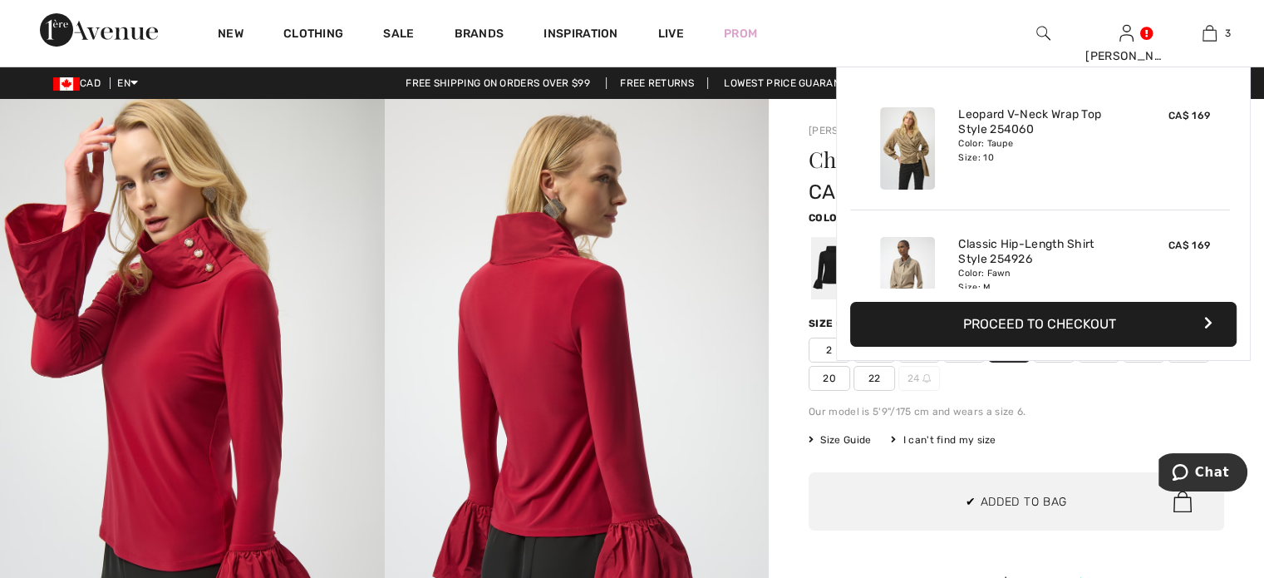
scroll to position [268, 0]
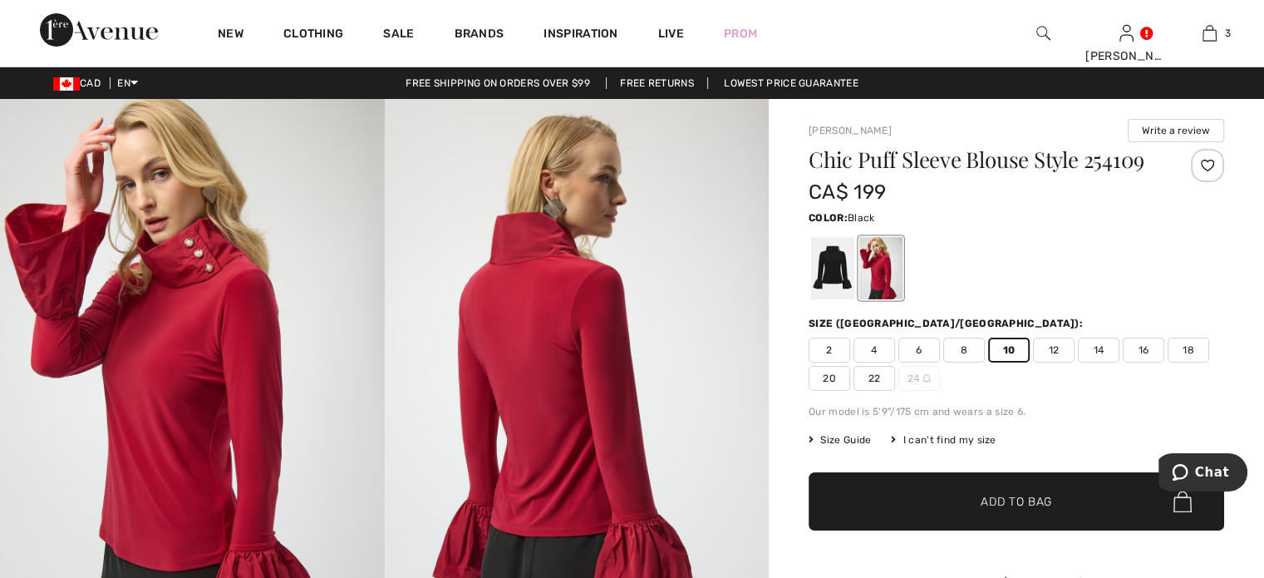
click at [854, 299] on div at bounding box center [832, 268] width 43 height 62
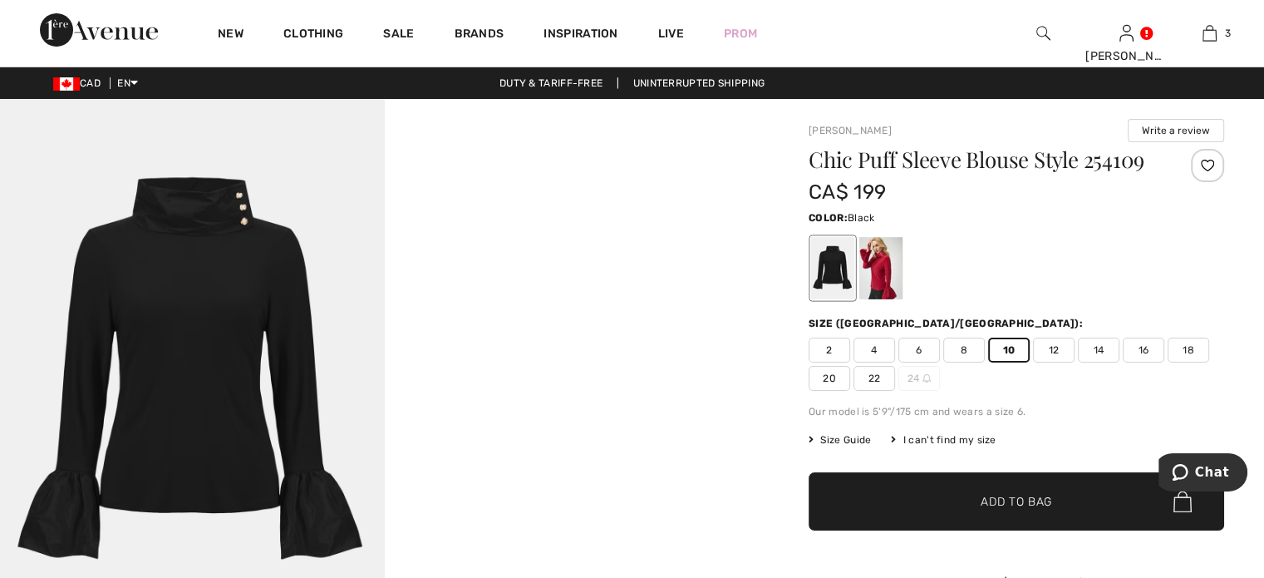
click at [887, 530] on span "✔ Added to Bag Add to Bag" at bounding box center [1016, 501] width 415 height 58
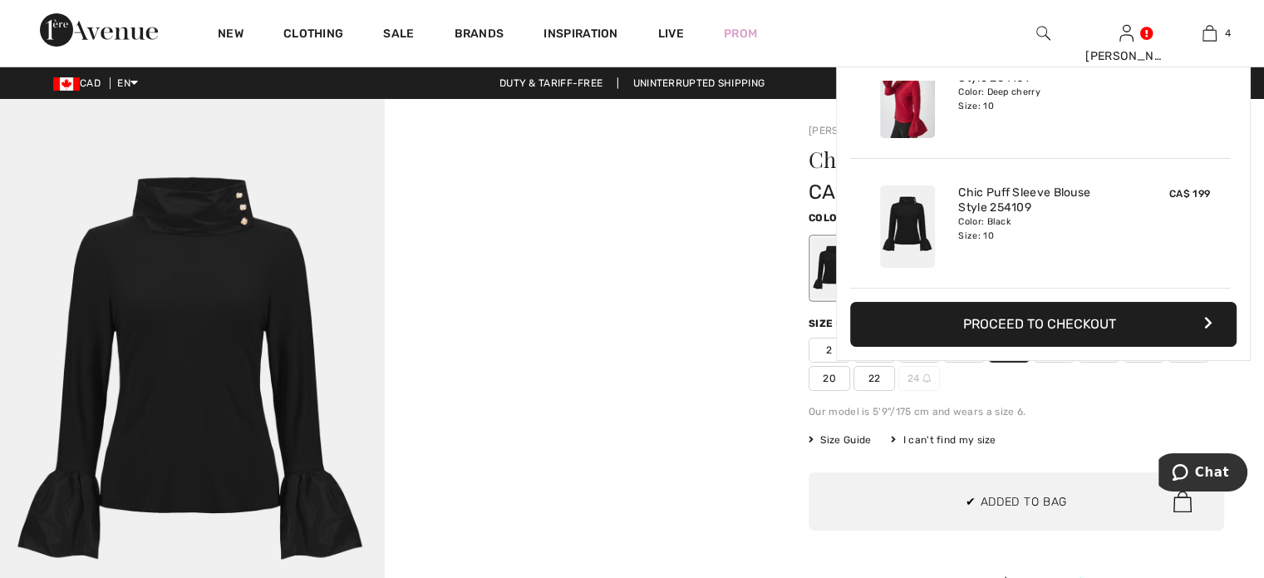
scroll to position [425, 0]
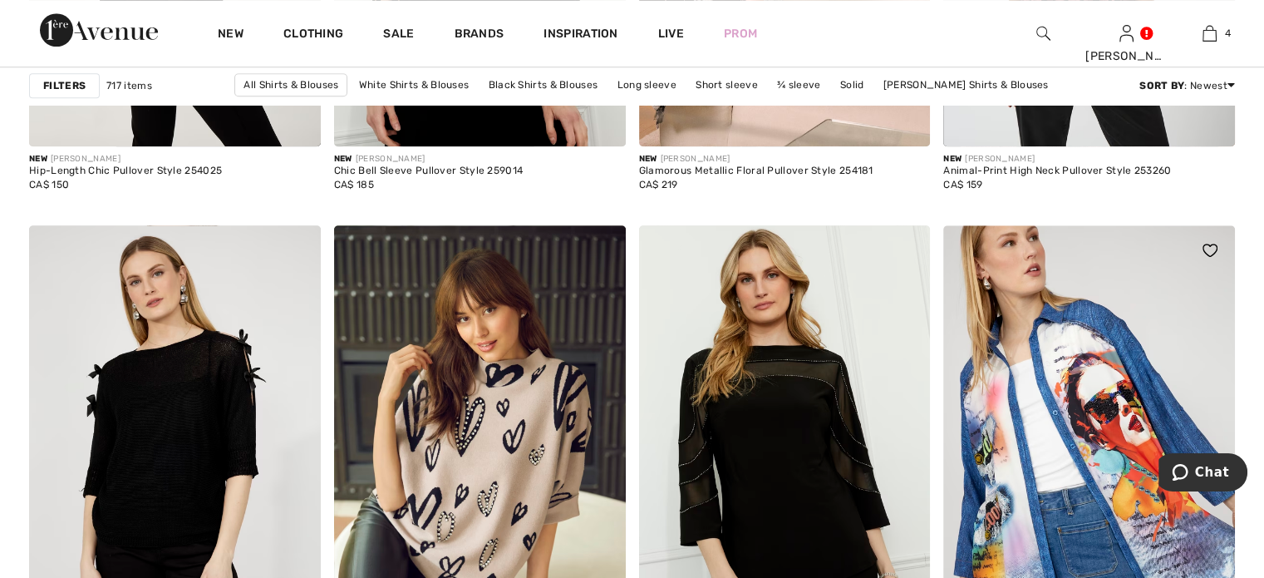
scroll to position [1827, 0]
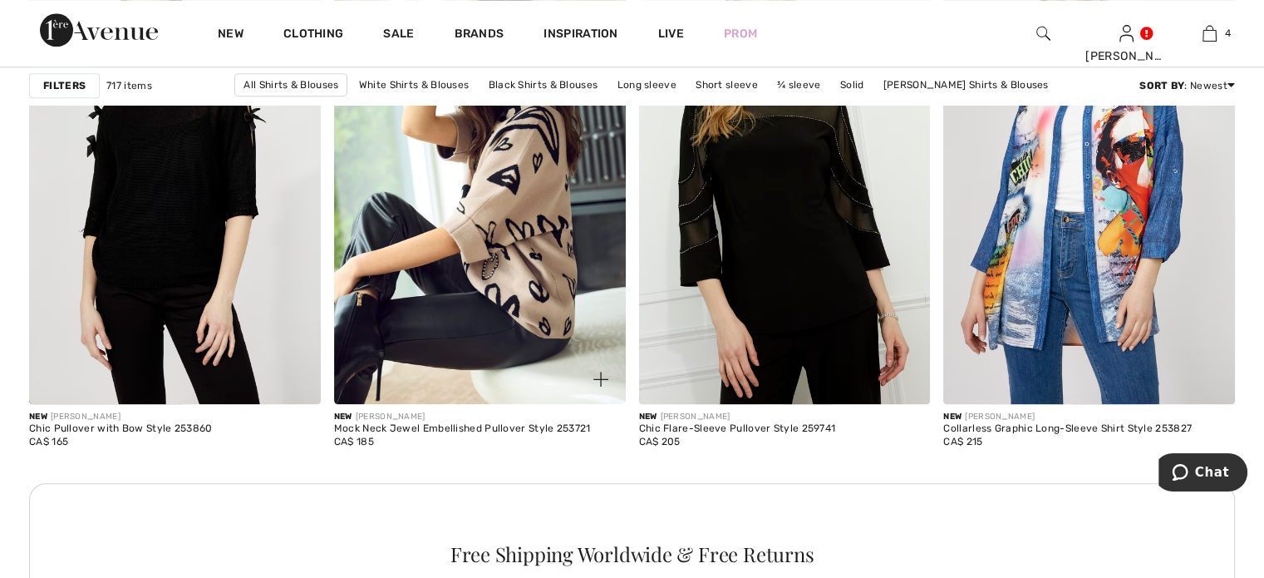
click at [484, 278] on img at bounding box center [480, 184] width 292 height 437
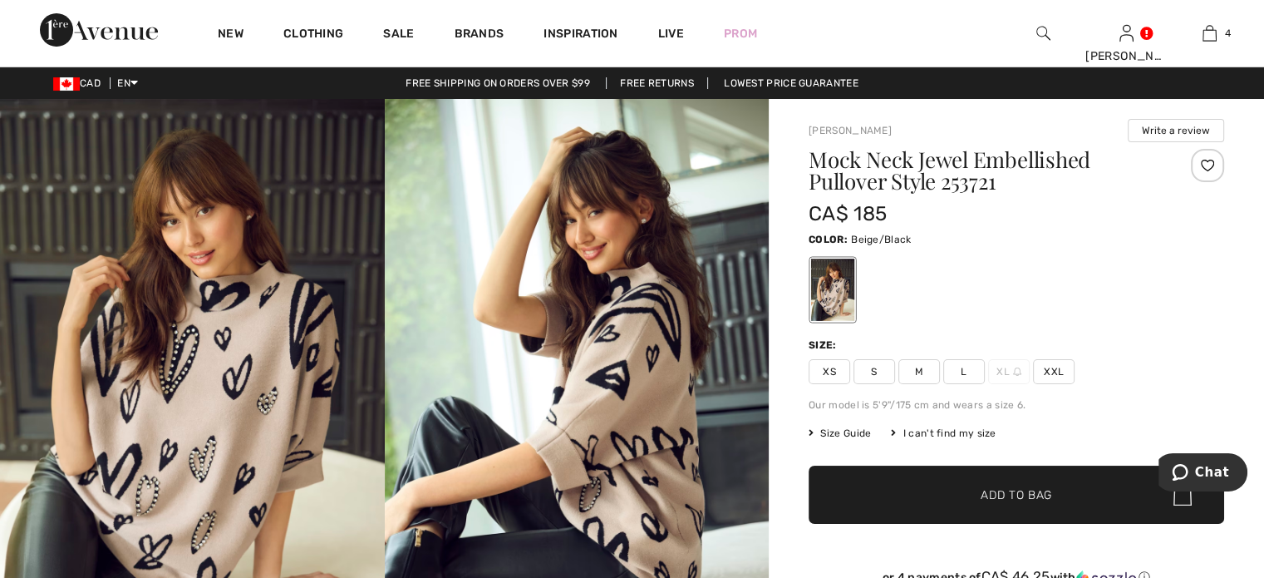
click at [130, 405] on img at bounding box center [192, 387] width 385 height 577
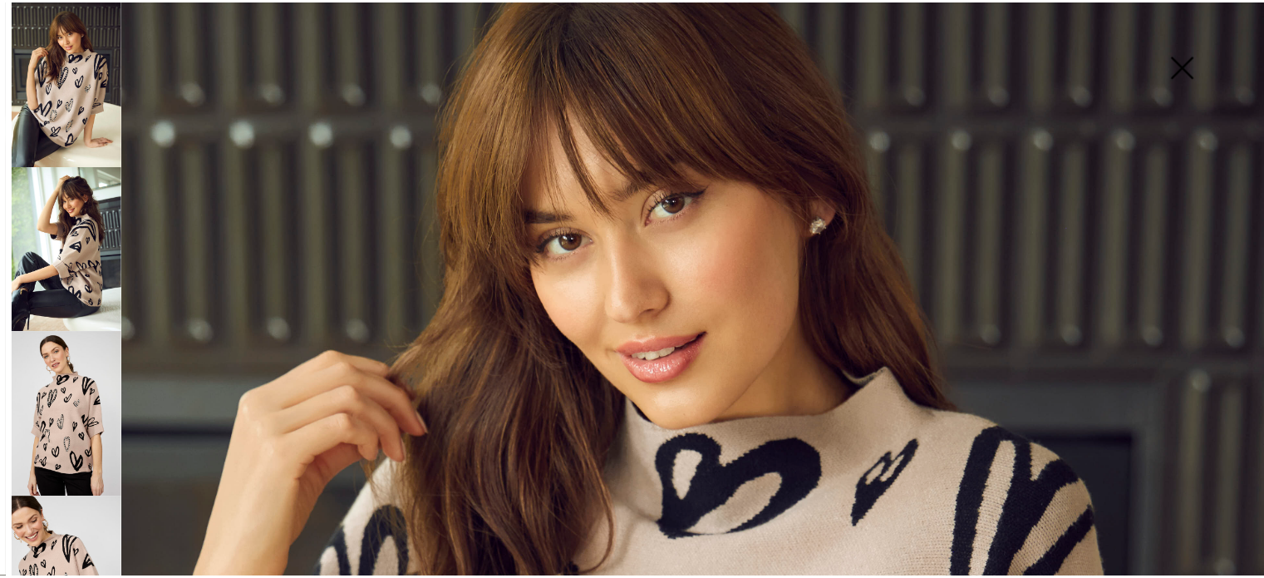
scroll to position [166, 0]
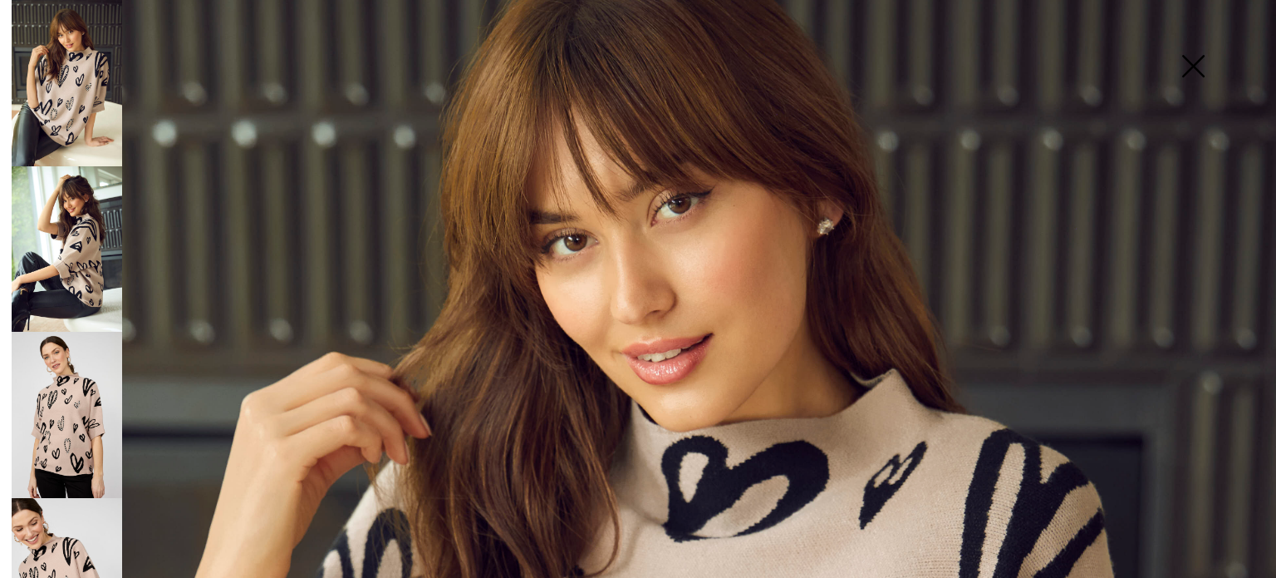
click at [1195, 62] on img at bounding box center [1193, 68] width 83 height 86
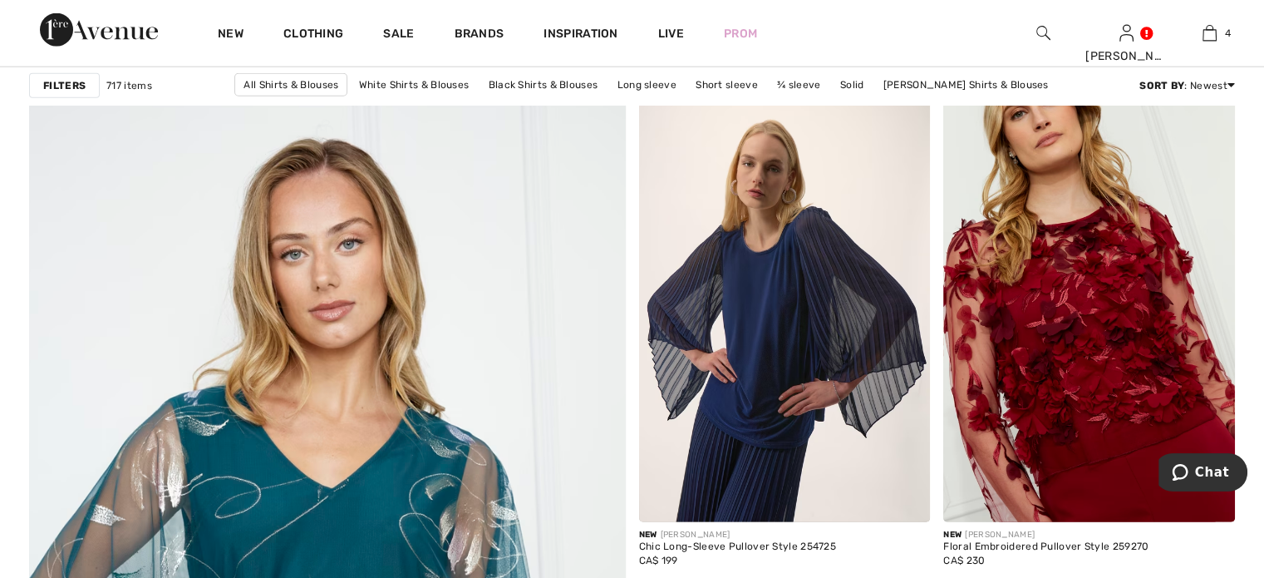
scroll to position [4319, 0]
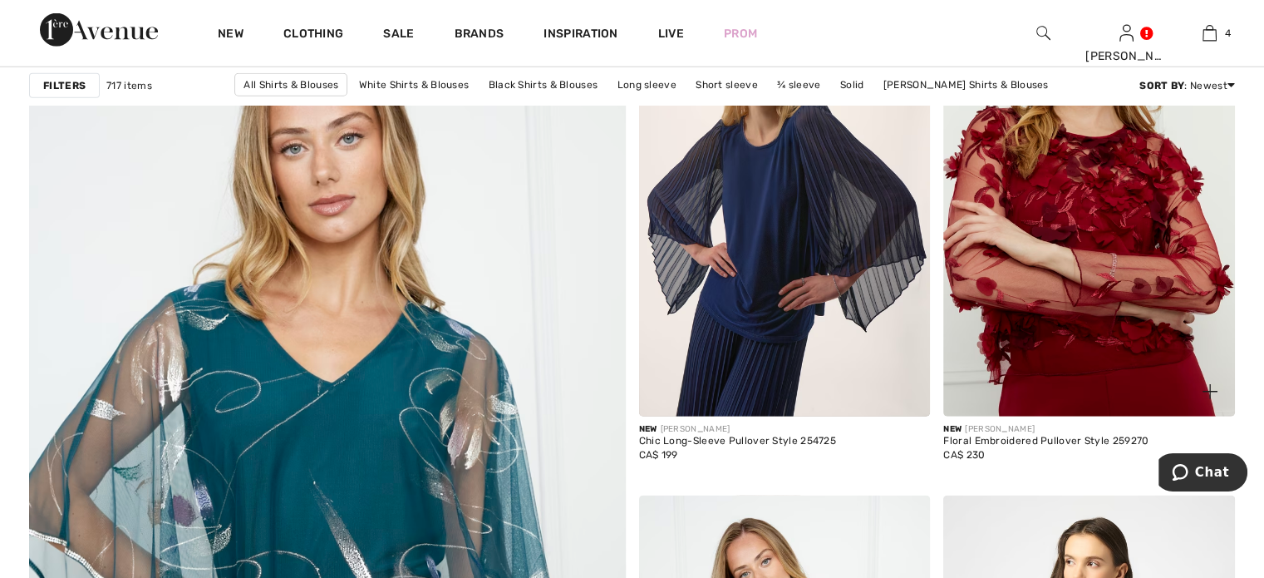
click at [1113, 337] on img at bounding box center [1089, 197] width 292 height 437
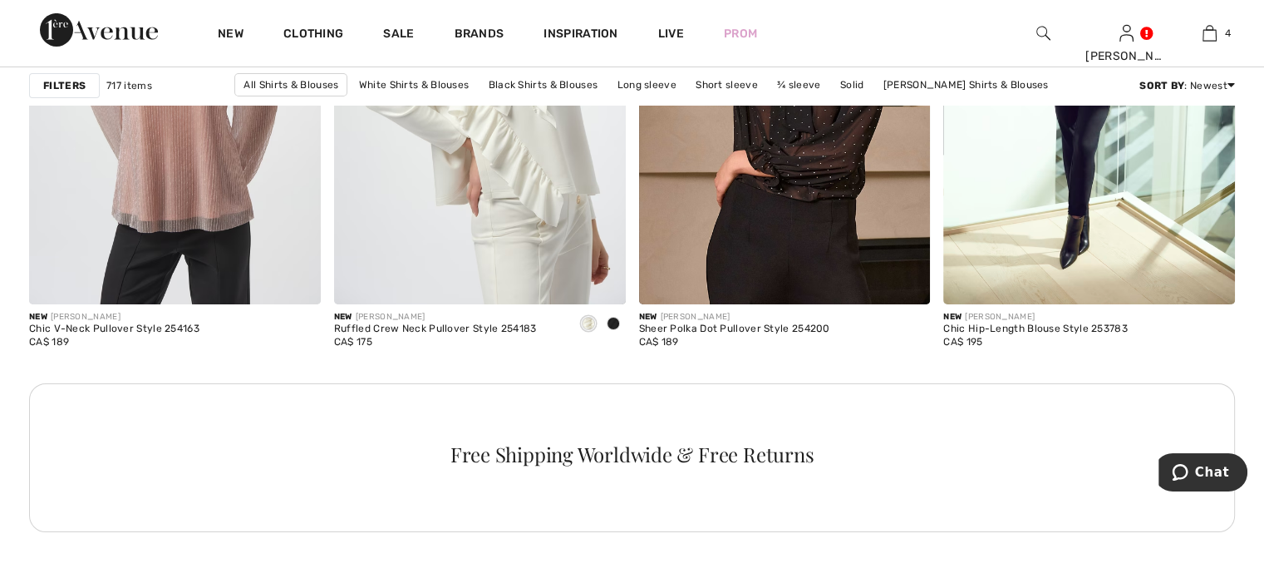
scroll to position [5897, 0]
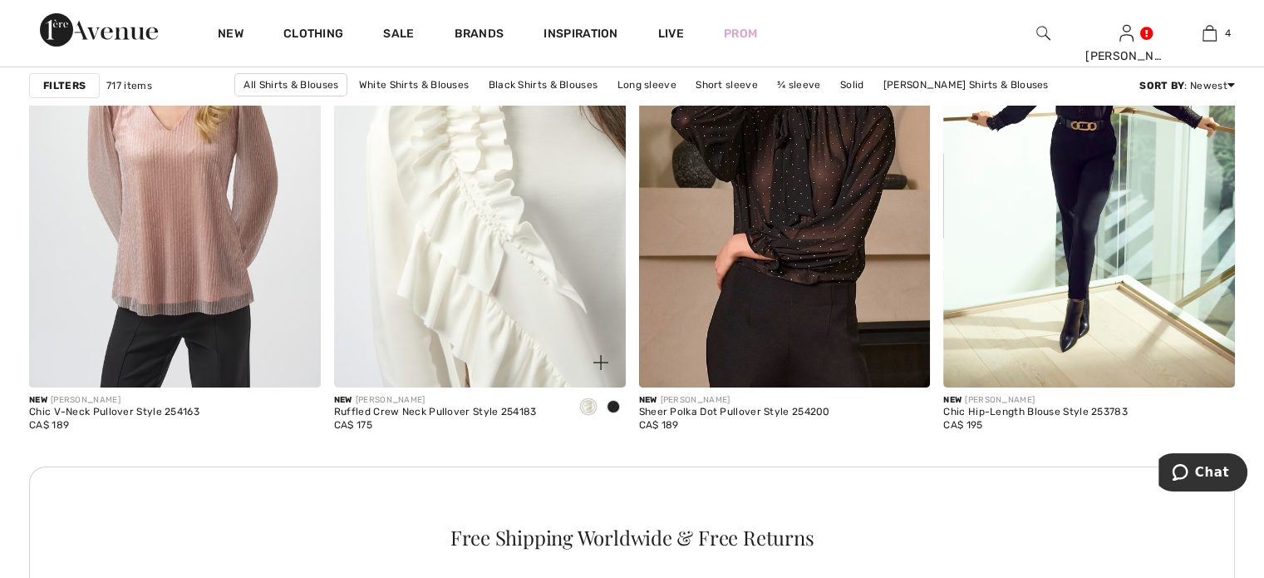
click at [462, 314] on img at bounding box center [480, 167] width 292 height 437
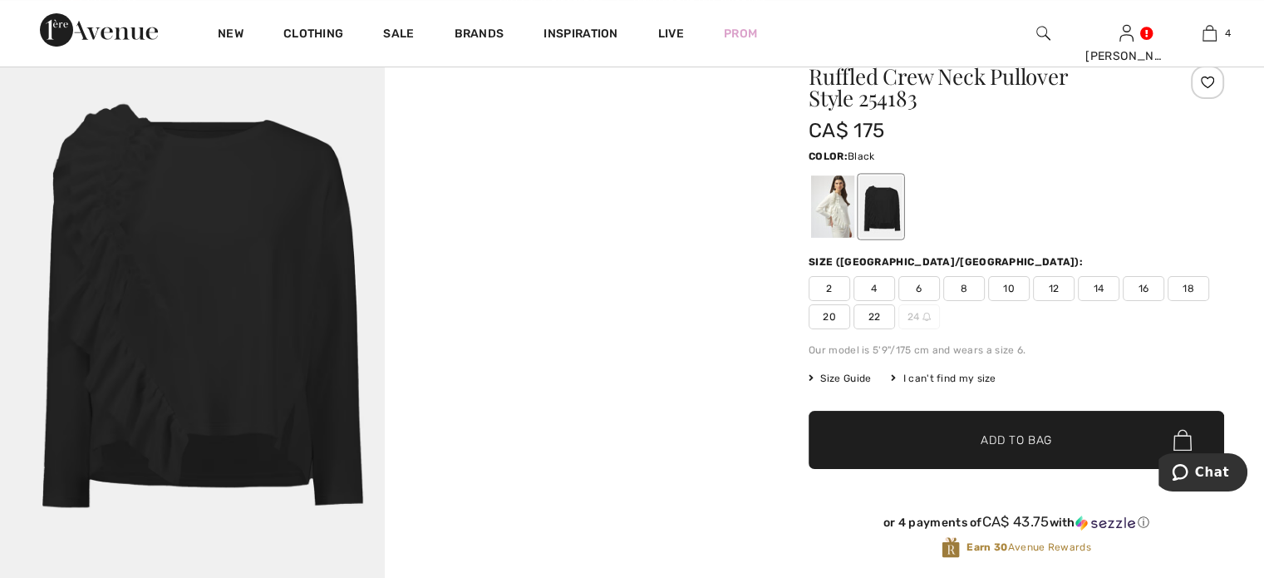
click at [1030, 301] on span "10" at bounding box center [1009, 288] width 42 height 25
click at [1009, 449] on span "Add to Bag" at bounding box center [1016, 439] width 71 height 17
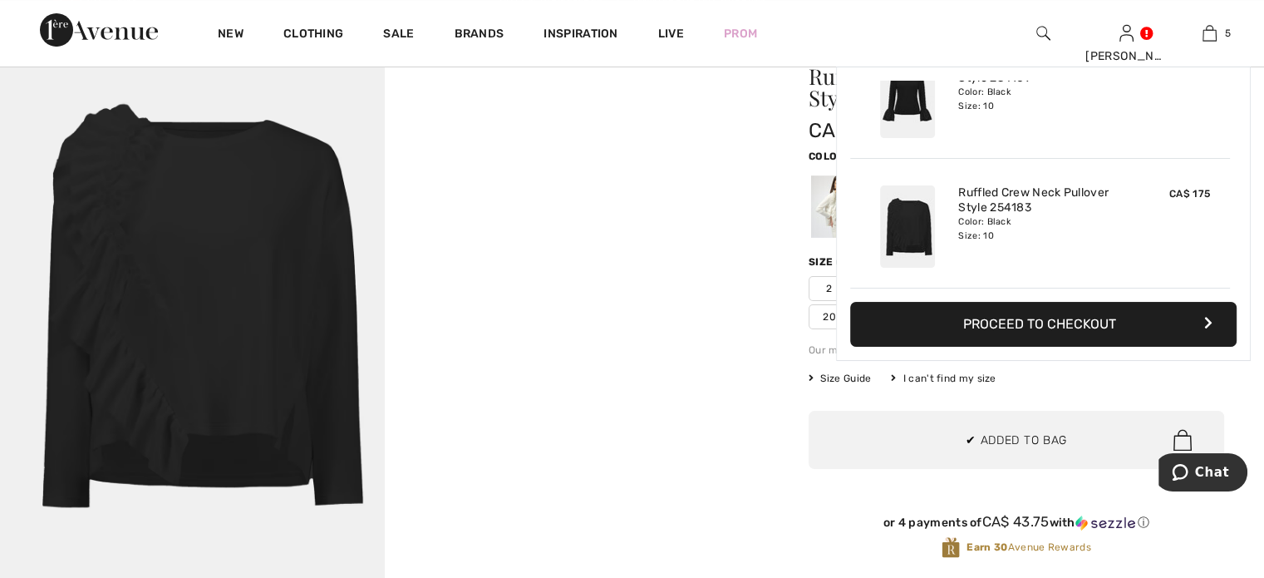
scroll to position [585, 0]
click at [781, 357] on div "Joseph Ribkoff Write a review Ruffled Crew Neck Pullover Style 254183 CA$ 175 C…" at bounding box center [1016, 515] width 495 height 999
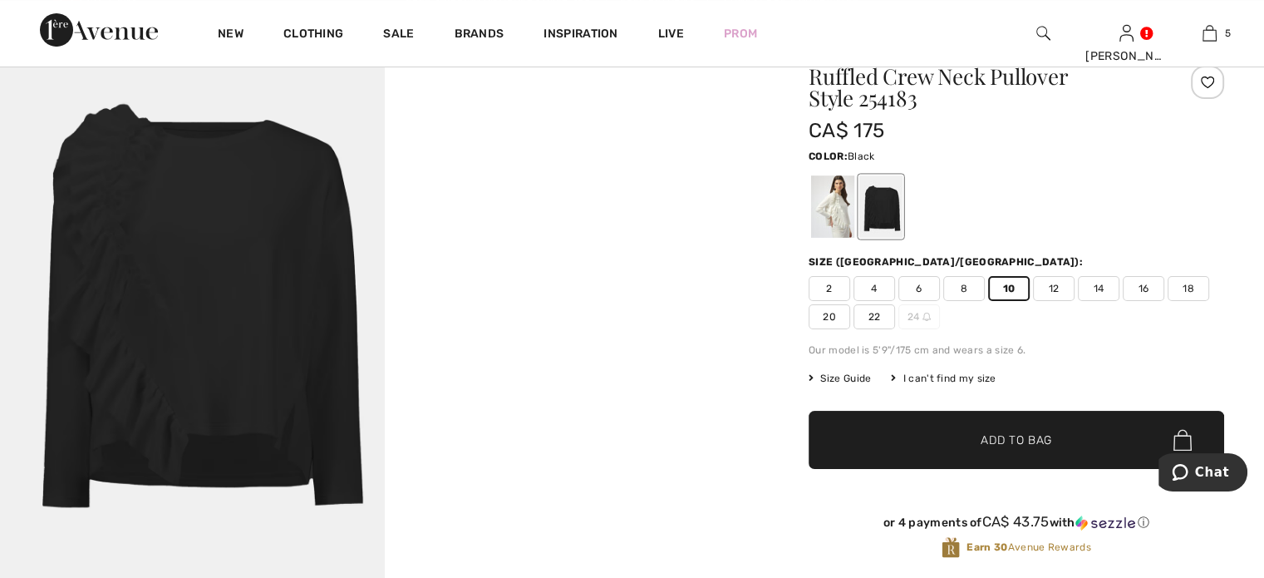
click at [902, 238] on div at bounding box center [880, 206] width 43 height 62
click at [1000, 449] on span "Add to Bag" at bounding box center [1016, 439] width 71 height 17
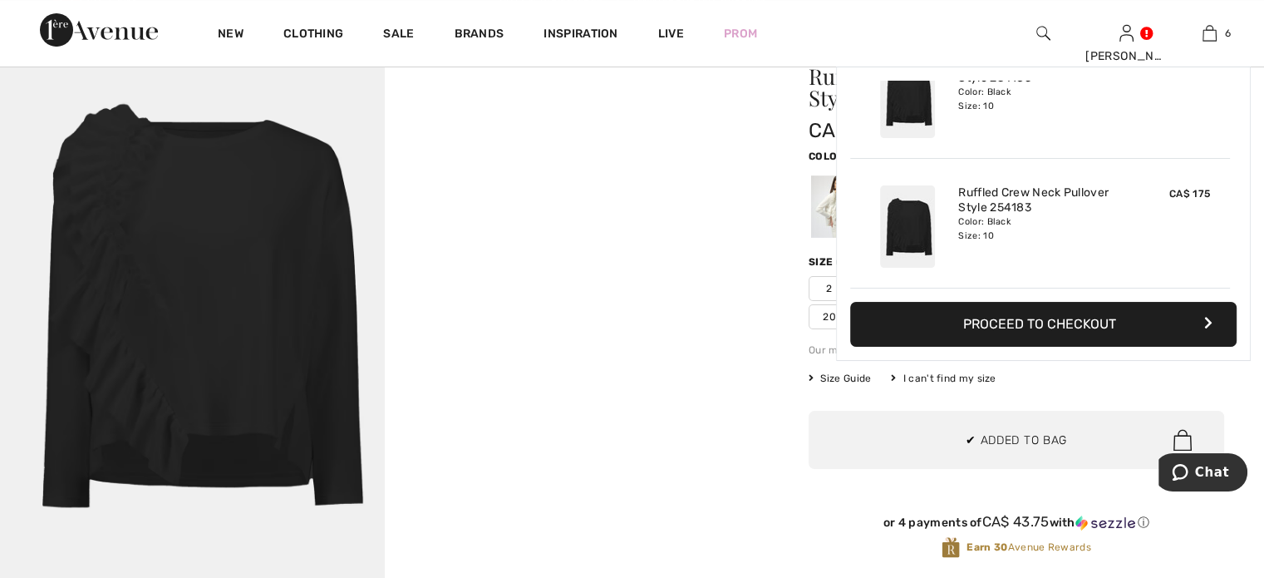
scroll to position [743, 0]
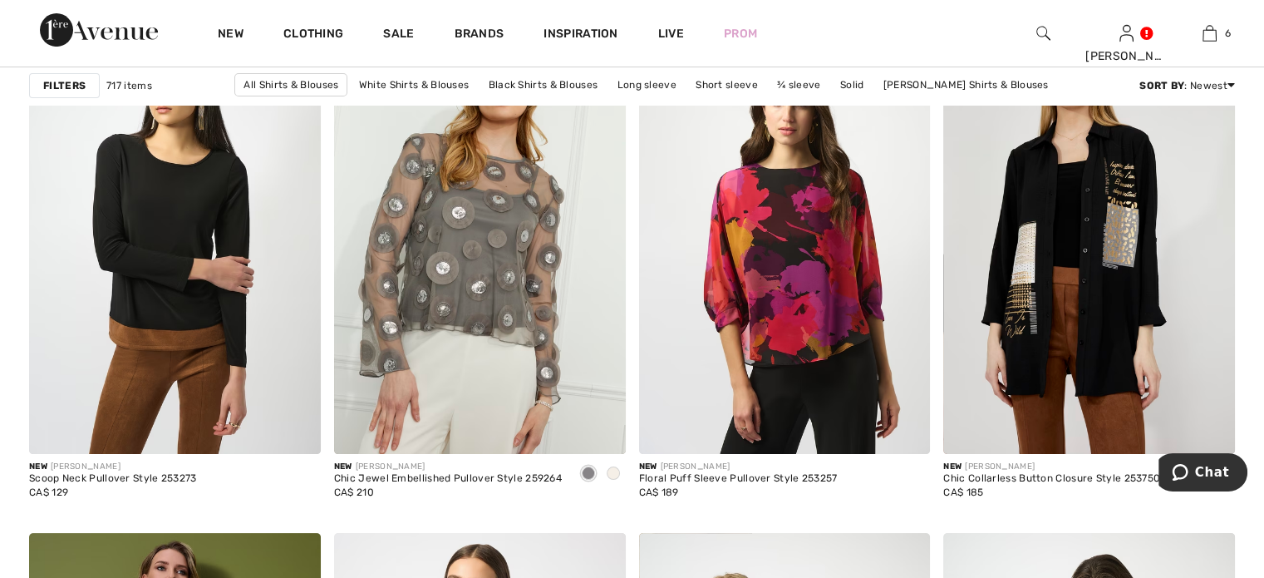
scroll to position [6645, 0]
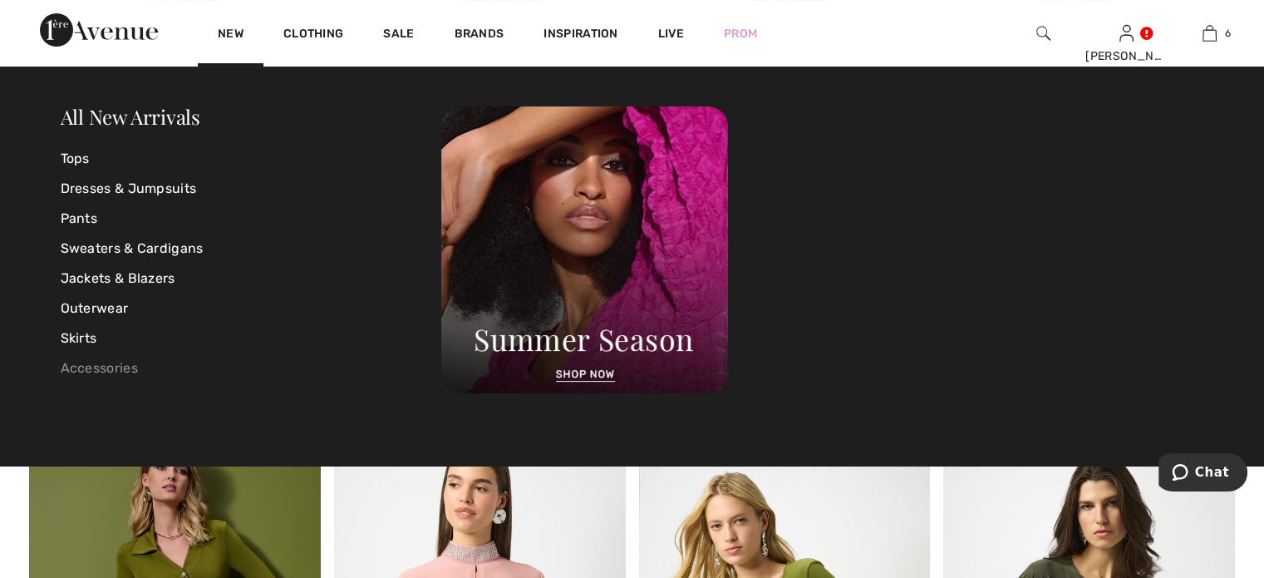
click at [91, 371] on link "Accessories" at bounding box center [251, 368] width 381 height 30
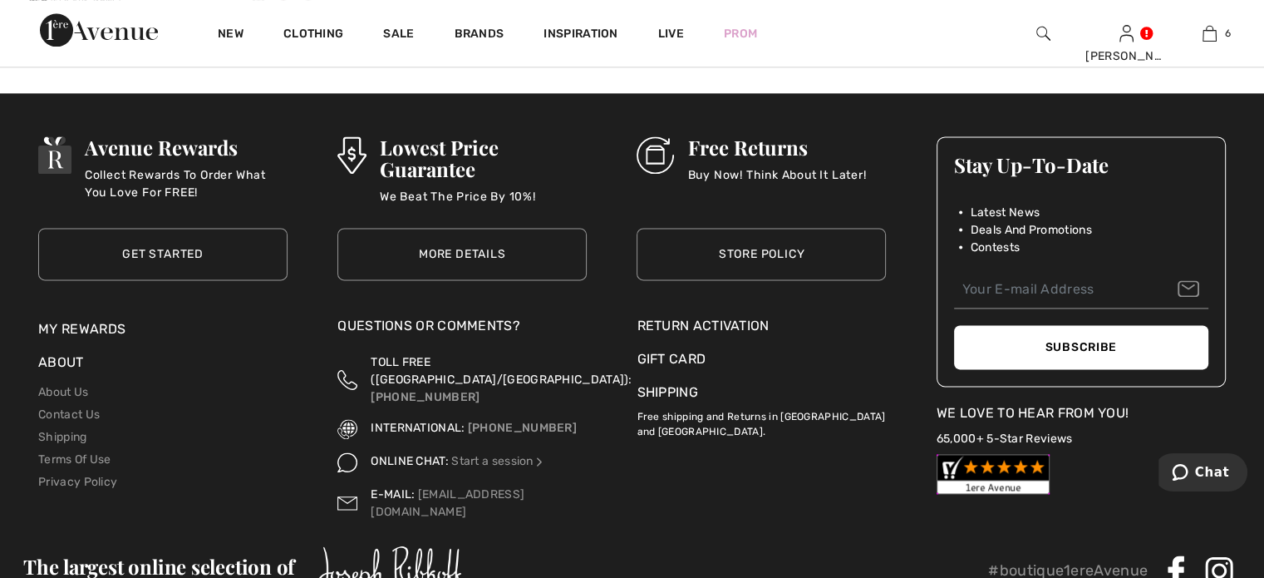
scroll to position [1745, 0]
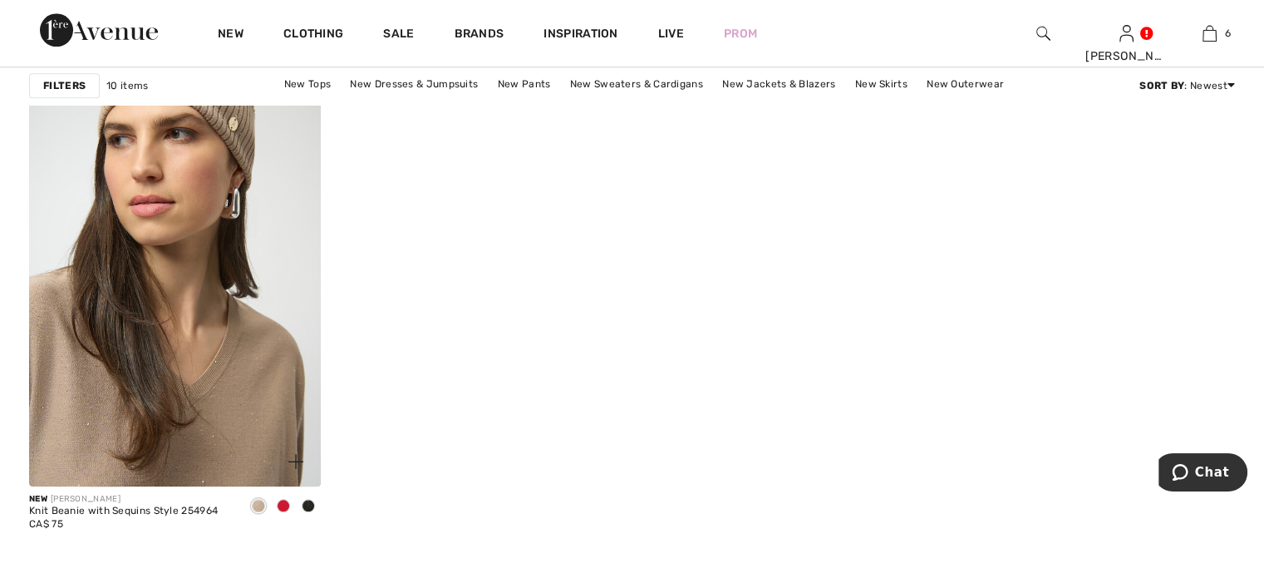
click at [277, 512] on span at bounding box center [283, 505] width 13 height 13
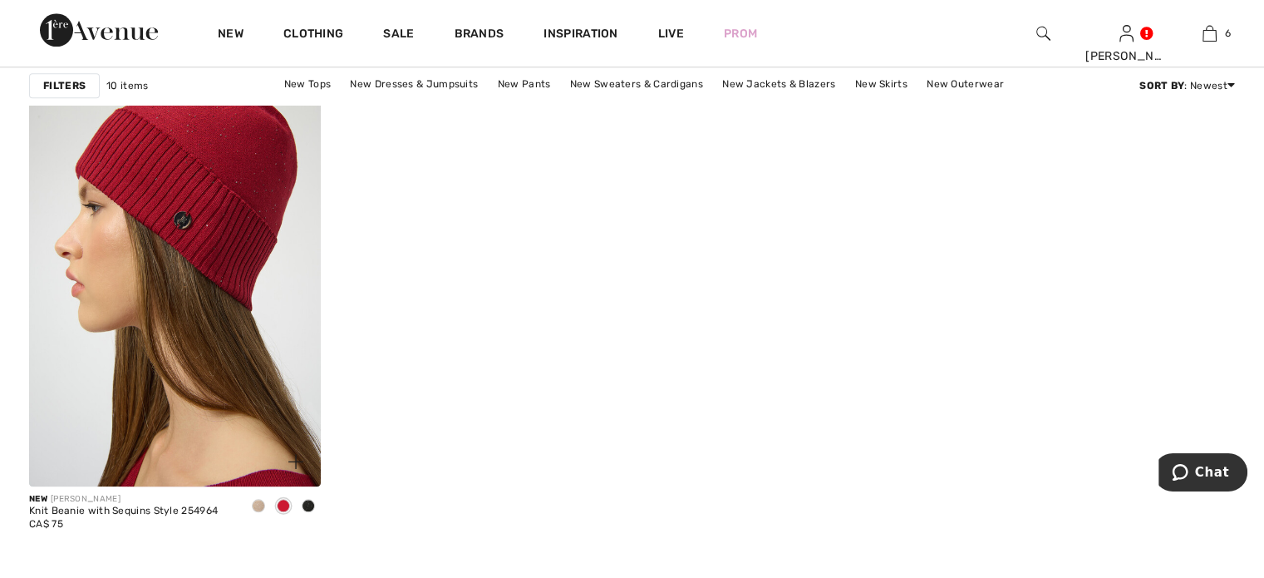
click at [302, 512] on span at bounding box center [308, 505] width 13 height 13
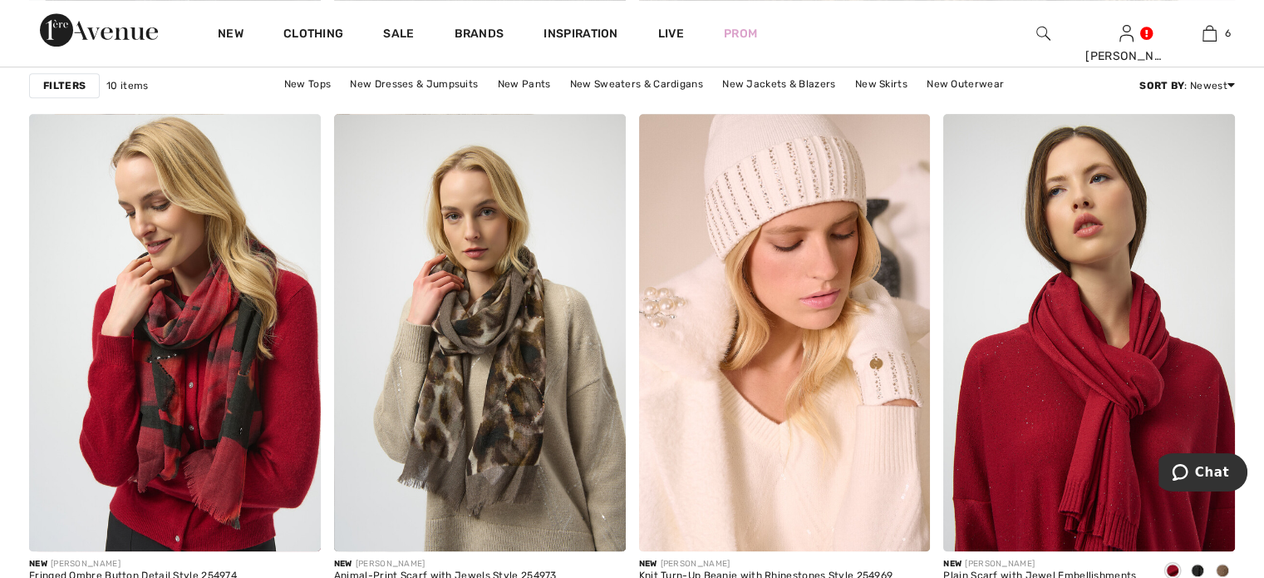
scroll to position [831, 0]
